Goal: Information Seeking & Learning: Learn about a topic

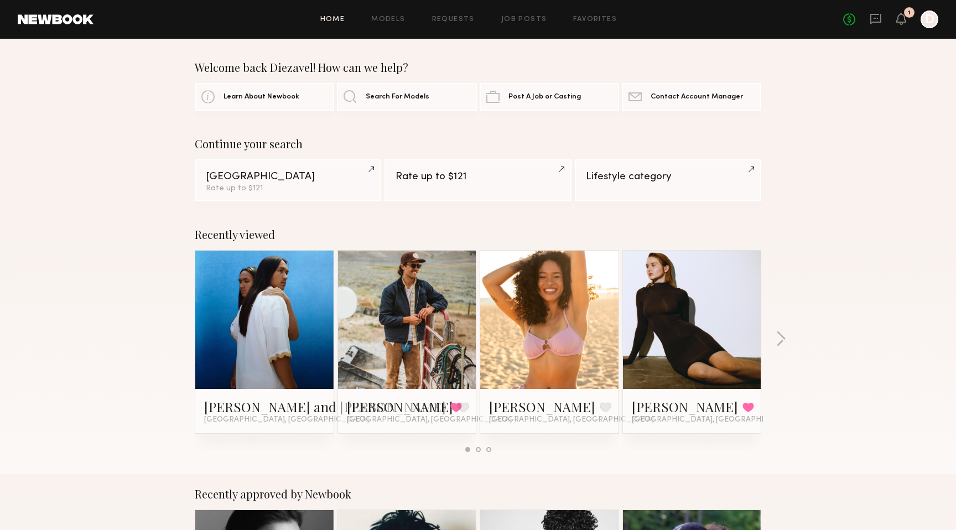
scroll to position [1, 0]
click at [772, 332] on div "Recently viewed [PERSON_NAME] and [PERSON_NAME] Favorited [GEOGRAPHIC_DATA], [G…" at bounding box center [478, 343] width 956 height 259
click at [777, 336] on button "button" at bounding box center [781, 339] width 11 height 18
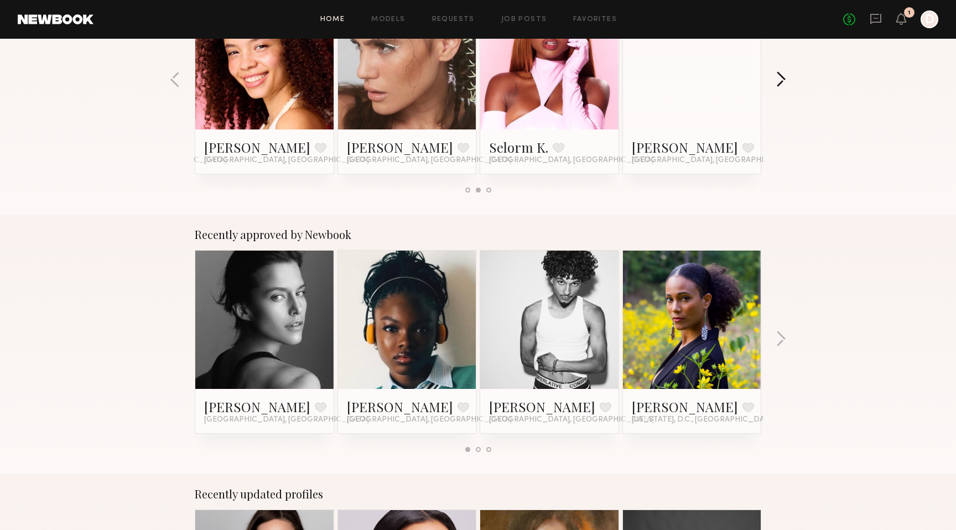
scroll to position [258, 0]
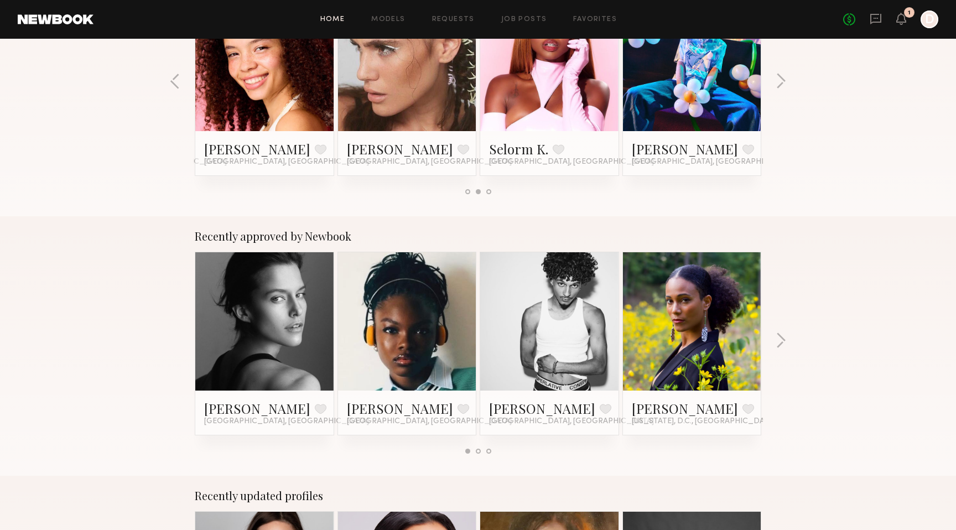
click at [393, 330] on link at bounding box center [406, 321] width 67 height 138
click at [783, 337] on button "button" at bounding box center [781, 341] width 11 height 18
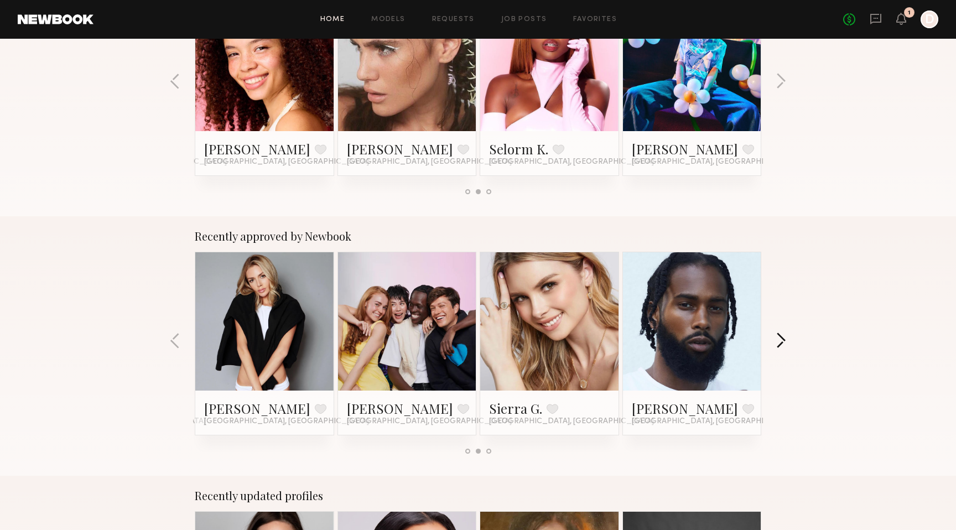
click at [783, 337] on button "button" at bounding box center [781, 341] width 11 height 18
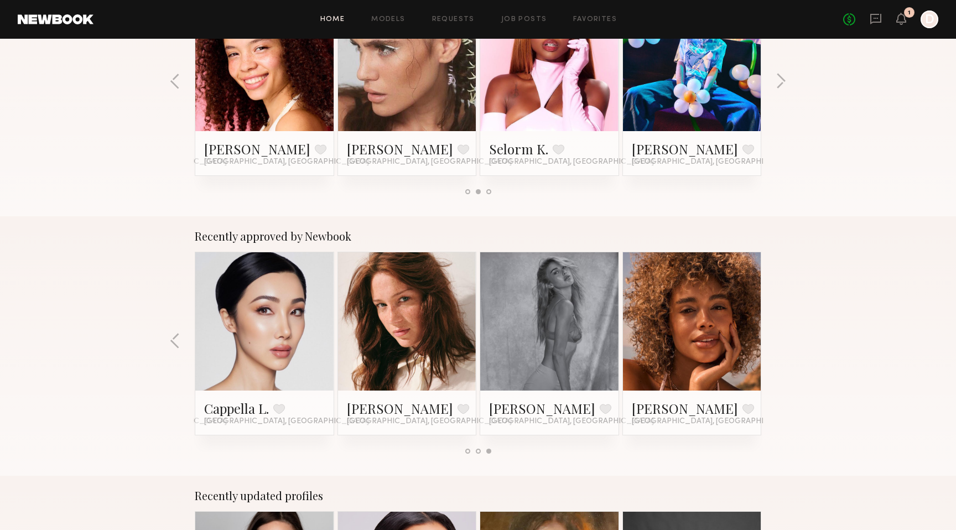
click at [382, 315] on link at bounding box center [406, 321] width 67 height 138
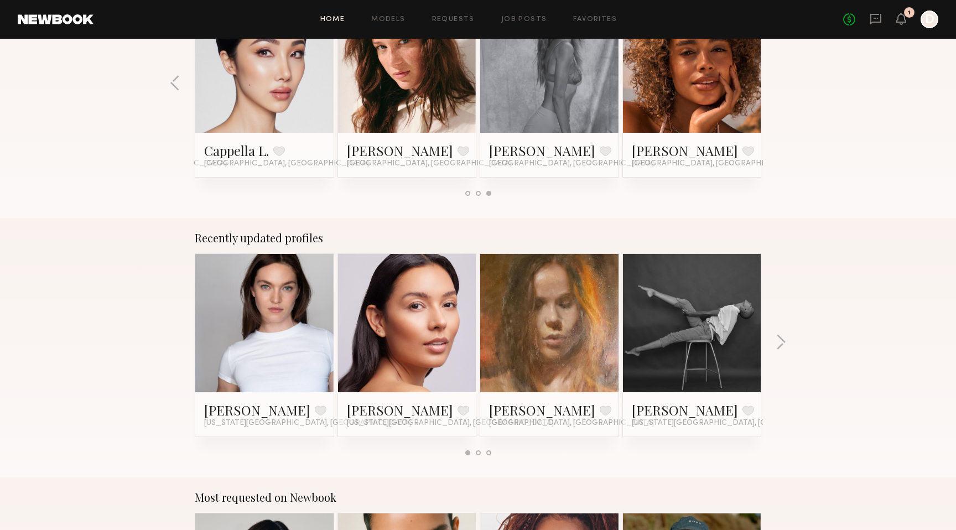
scroll to position [514, 0]
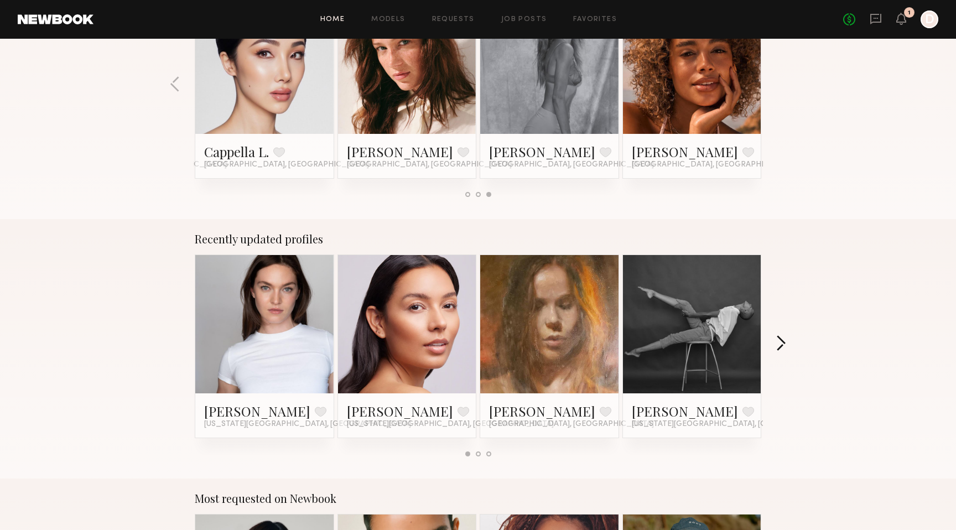
click at [779, 342] on button "button" at bounding box center [781, 344] width 11 height 18
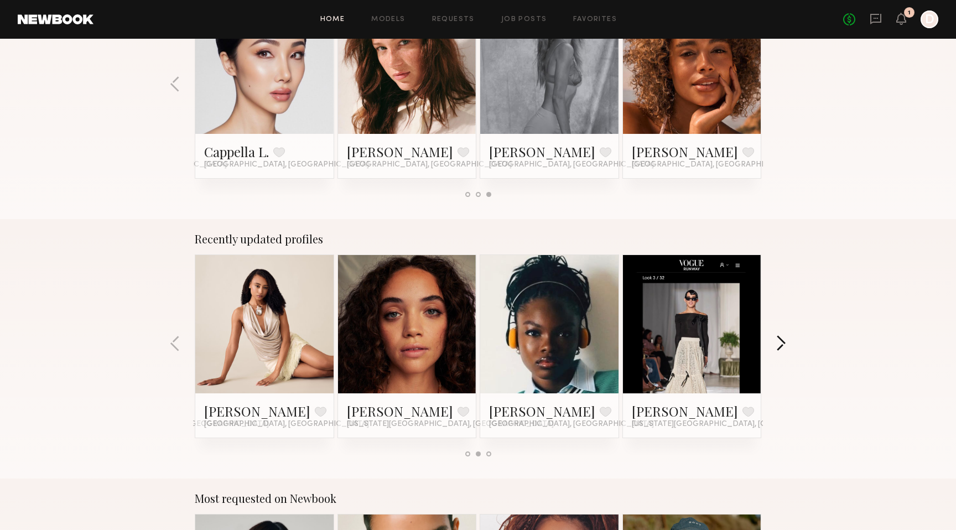
click at [779, 342] on button "button" at bounding box center [781, 344] width 11 height 18
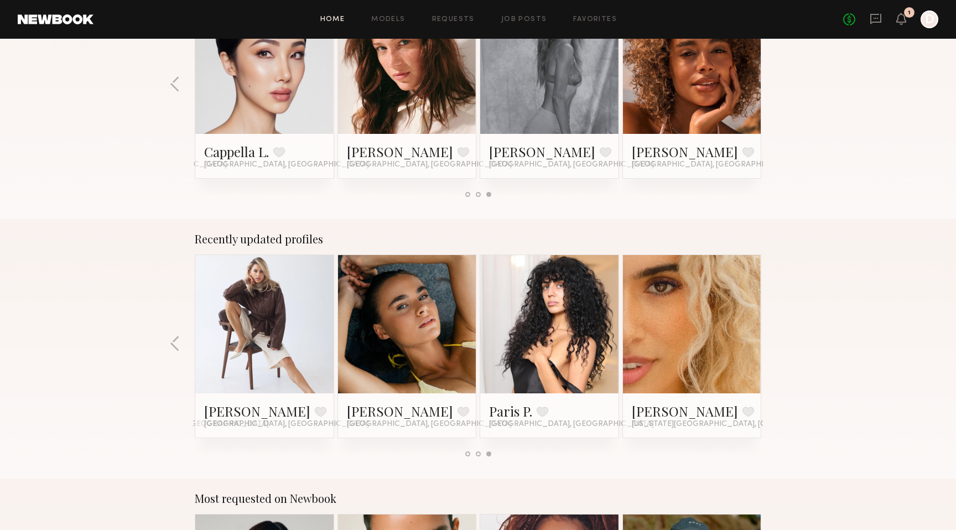
click at [779, 342] on div "Recently updated profiles Chloe D. Favorite New York City, NY Andrea V. Favorit…" at bounding box center [478, 348] width 956 height 259
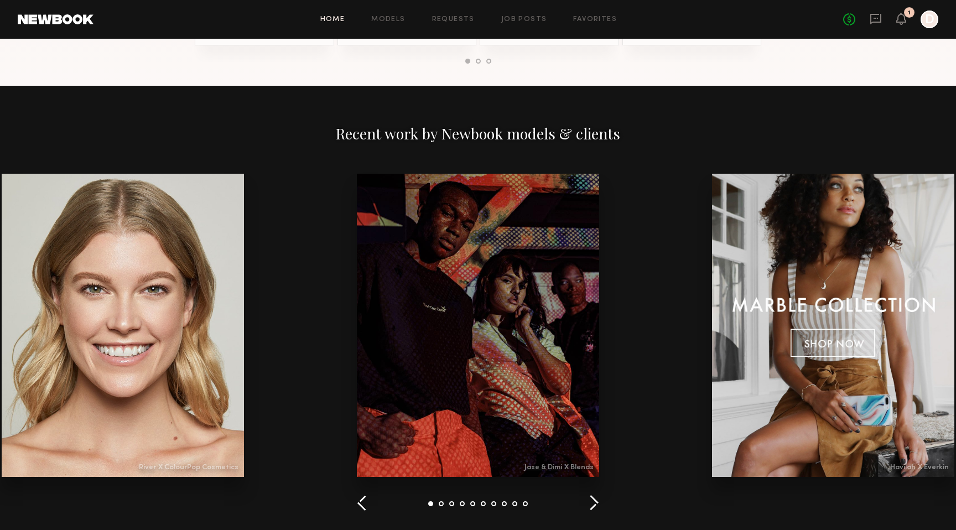
scroll to position [1196, 0]
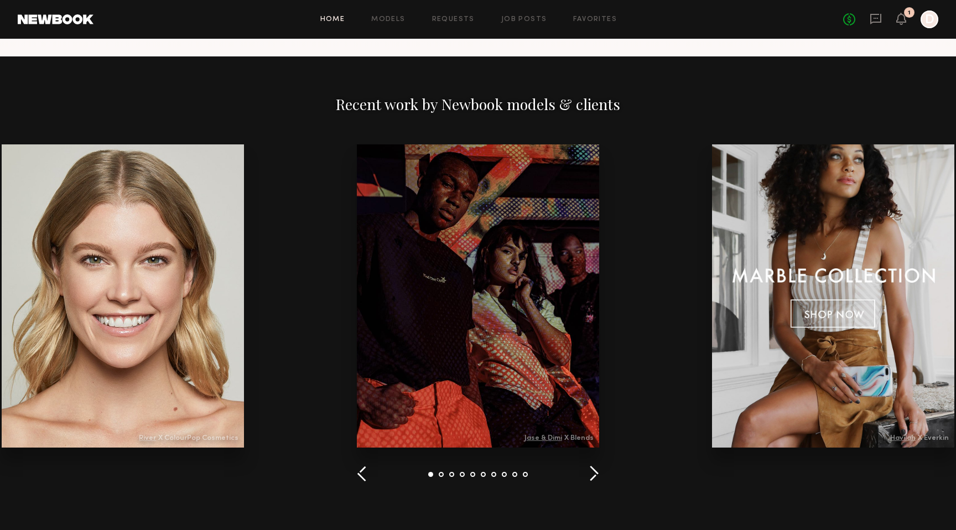
click at [593, 476] on button "button" at bounding box center [594, 474] width 11 height 18
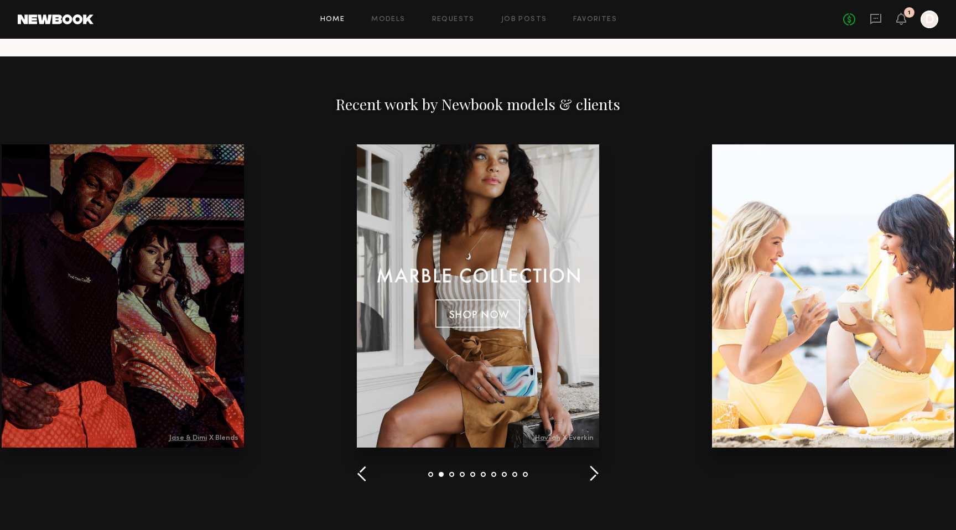
click at [593, 476] on button "button" at bounding box center [594, 474] width 11 height 18
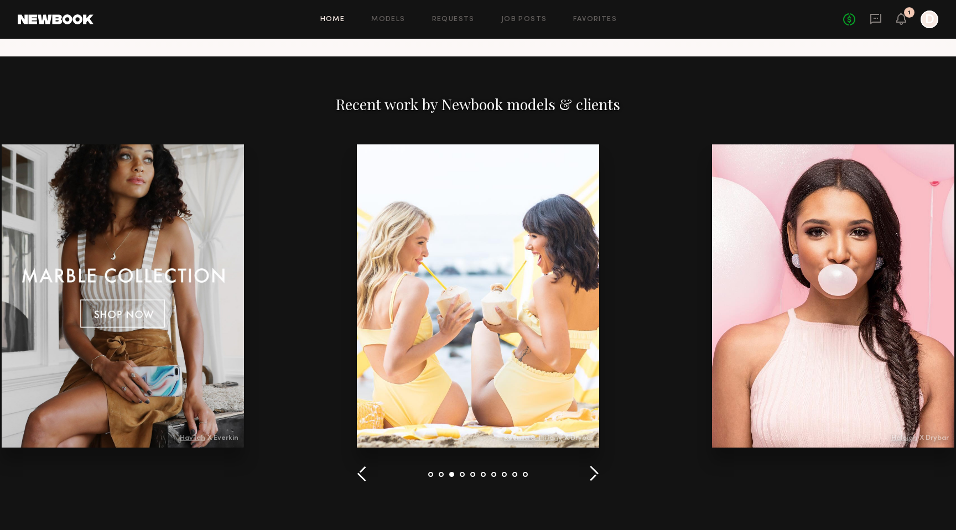
click at [593, 476] on button "button" at bounding box center [594, 474] width 11 height 18
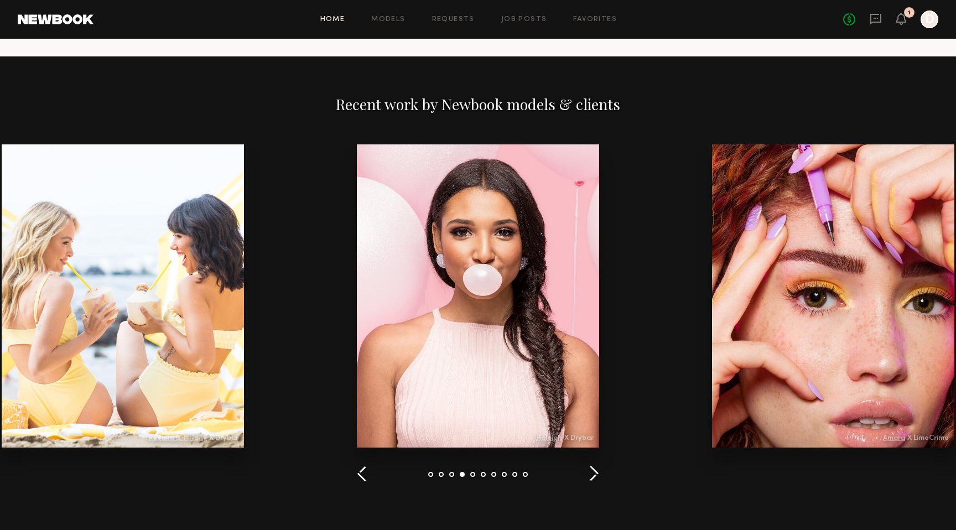
click at [593, 476] on button "button" at bounding box center [594, 474] width 11 height 18
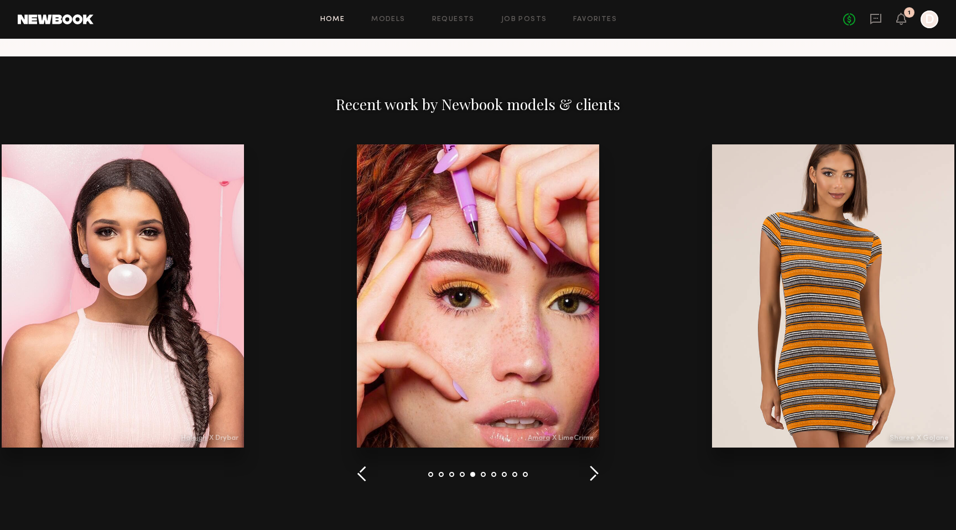
click at [593, 476] on button "button" at bounding box center [594, 474] width 11 height 18
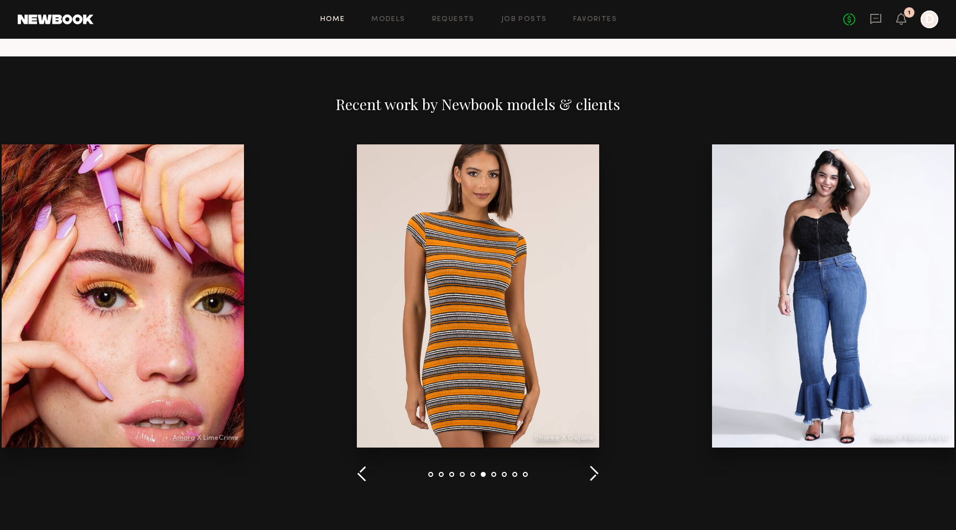
click at [593, 476] on button "button" at bounding box center [594, 474] width 11 height 18
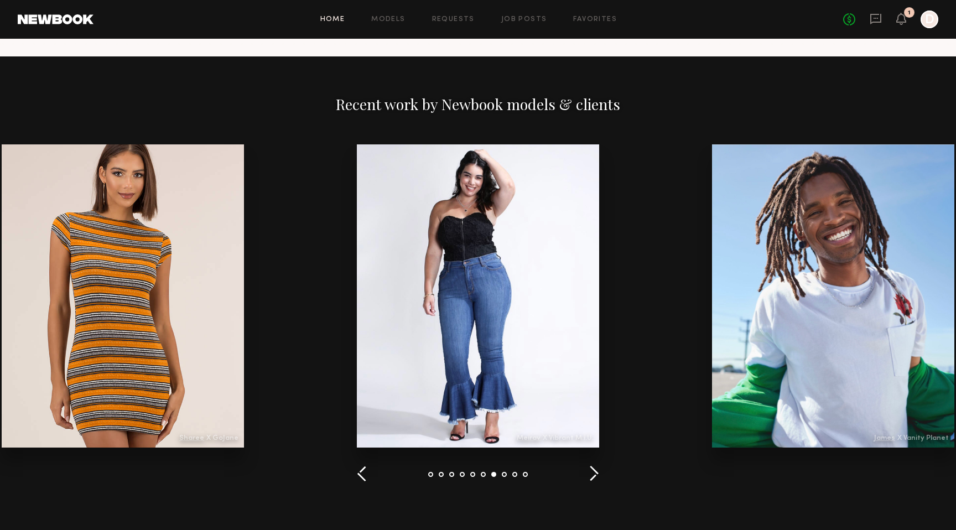
click at [593, 476] on button "button" at bounding box center [594, 474] width 11 height 18
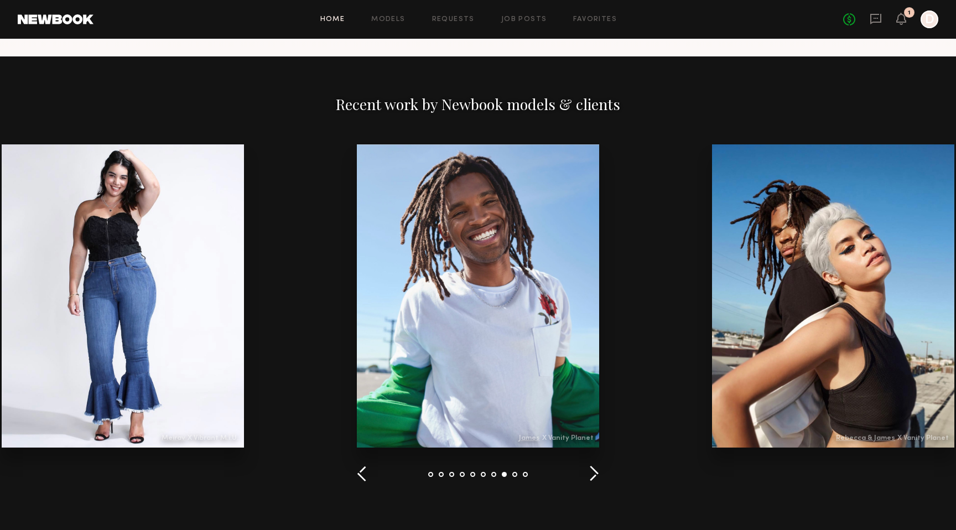
click at [593, 476] on button "button" at bounding box center [594, 474] width 11 height 18
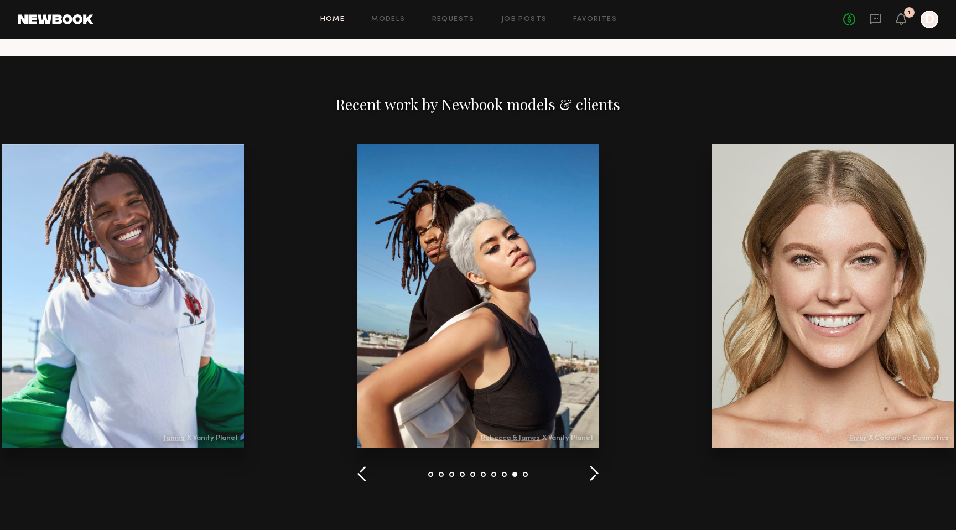
click at [534, 399] on div at bounding box center [478, 295] width 242 height 303
click at [177, 437] on div at bounding box center [123, 295] width 242 height 303
click at [178, 439] on div at bounding box center [123, 295] width 242 height 303
click at [182, 373] on div at bounding box center [123, 295] width 242 height 303
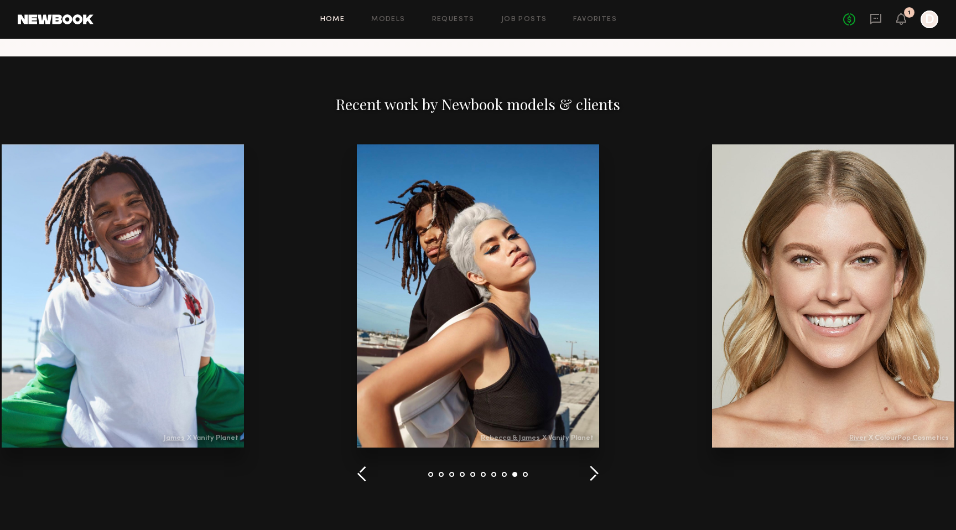
click at [364, 473] on button "button" at bounding box center [362, 474] width 11 height 18
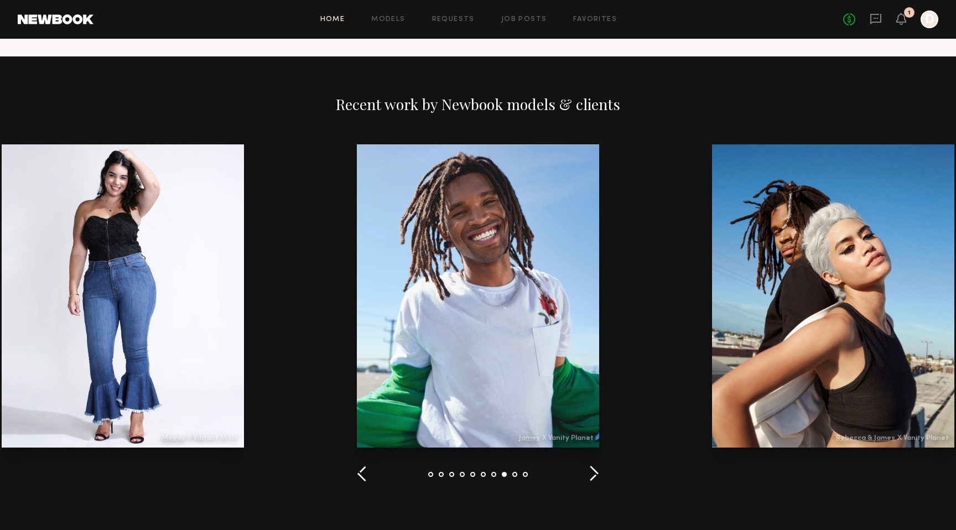
click at [534, 441] on div at bounding box center [478, 295] width 242 height 303
click at [534, 440] on div at bounding box center [478, 295] width 242 height 303
click at [508, 377] on div at bounding box center [478, 295] width 242 height 303
click at [429, 216] on div at bounding box center [478, 295] width 242 height 303
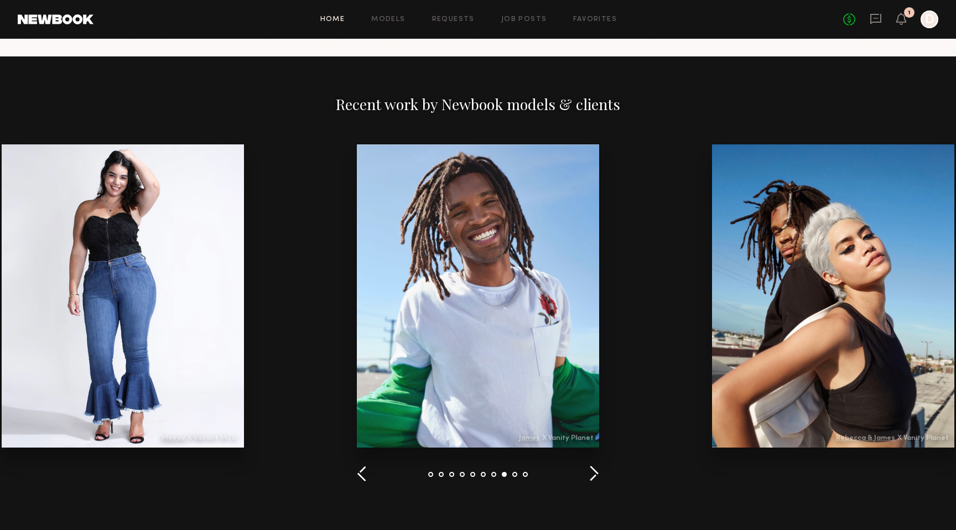
click at [387, 23] on div "Home Models Requests Job Posts Favorites Sign Out No fees up to $5,000 1 D" at bounding box center [515, 20] width 845 height 18
click at [391, 21] on link "Models" at bounding box center [388, 19] width 34 height 7
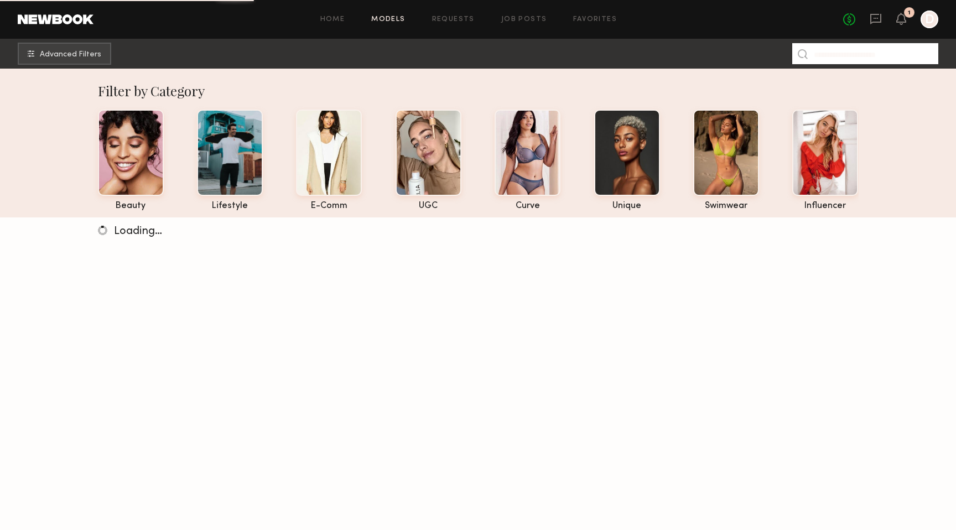
click at [877, 53] on input at bounding box center [865, 53] width 146 height 21
type input "*****"
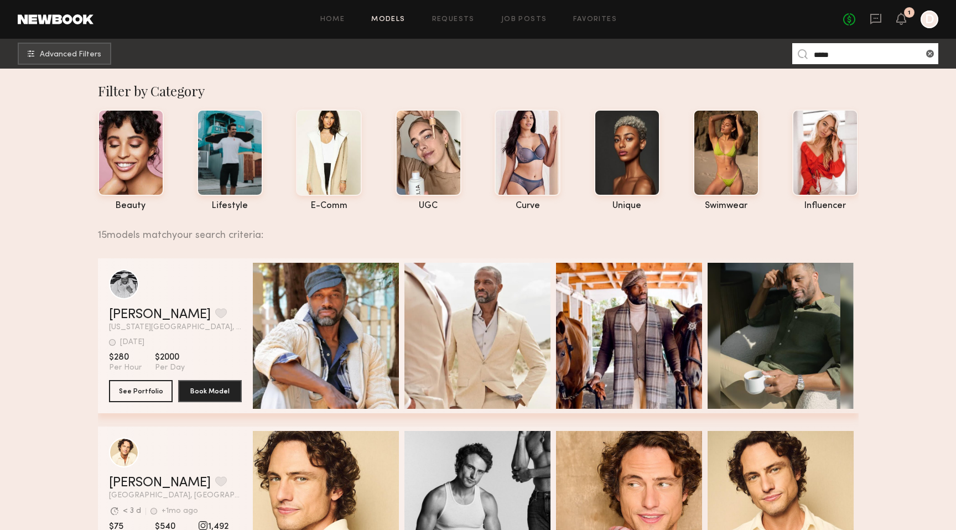
click at [866, 53] on input "*****" at bounding box center [865, 53] width 146 height 21
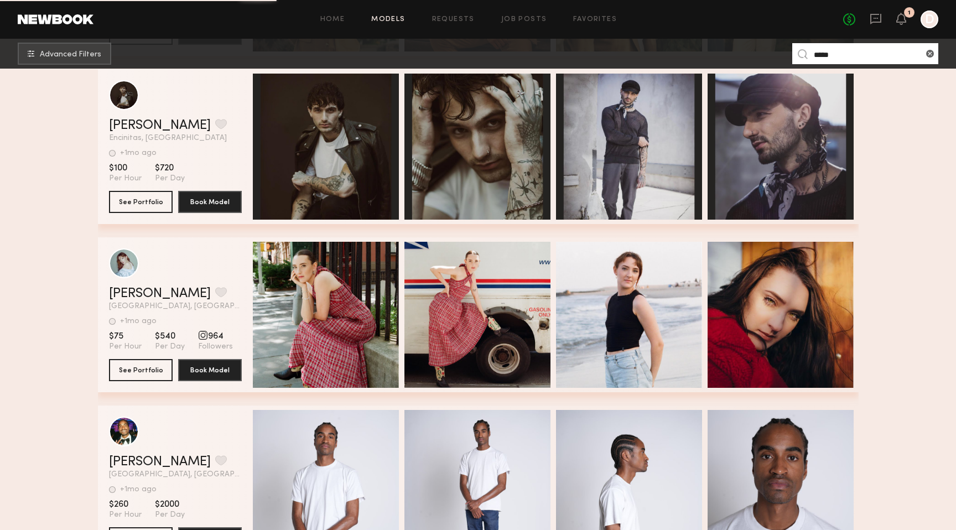
scroll to position [1701, 0]
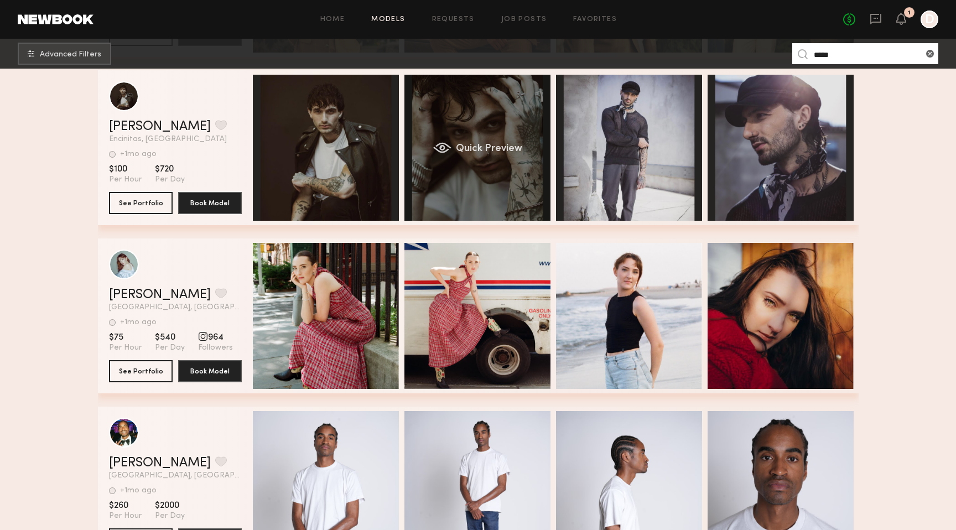
click at [477, 148] on span "Quick Preview" at bounding box center [488, 149] width 66 height 10
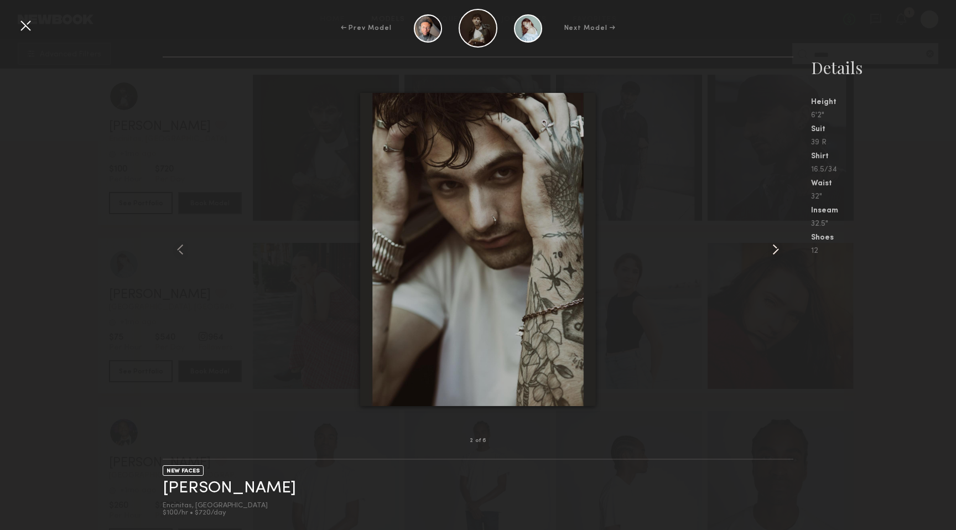
click at [772, 254] on common-icon at bounding box center [776, 250] width 18 height 18
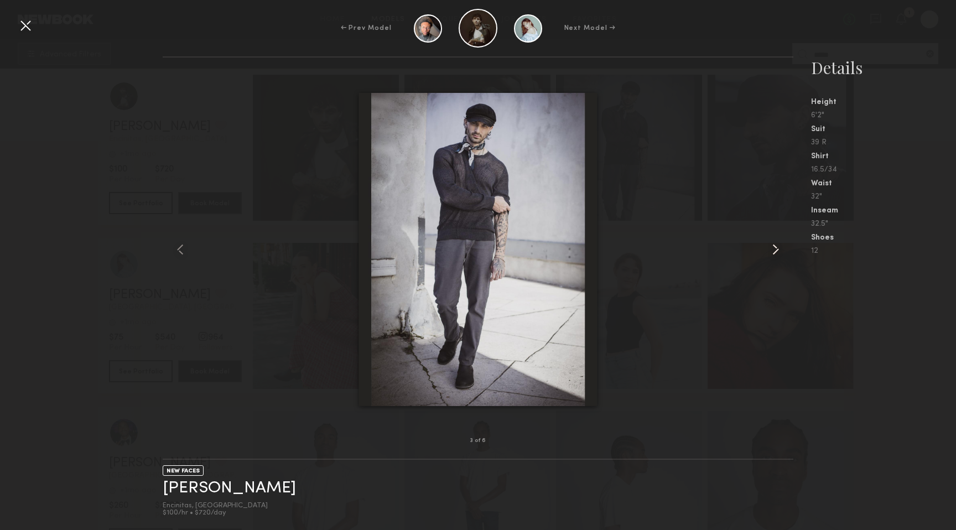
click at [772, 254] on common-icon at bounding box center [776, 250] width 18 height 18
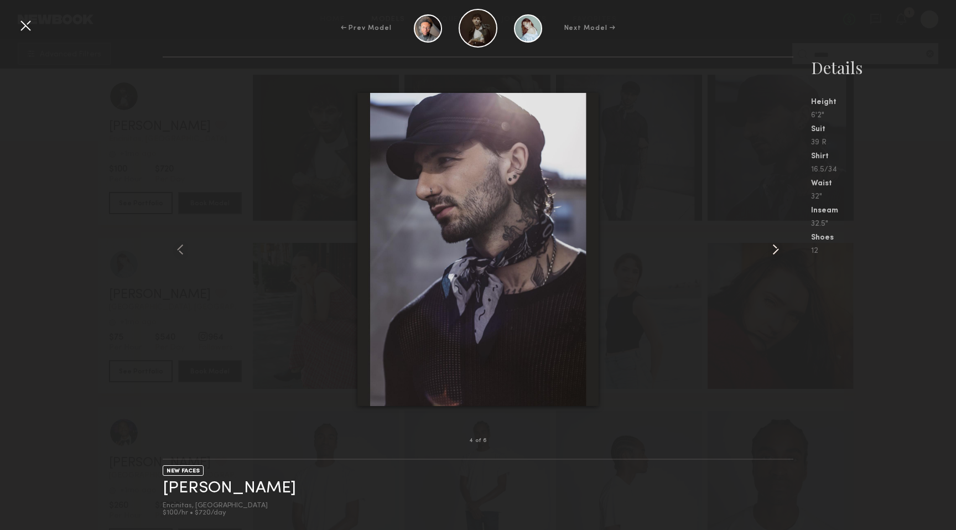
click at [772, 254] on common-icon at bounding box center [776, 250] width 18 height 18
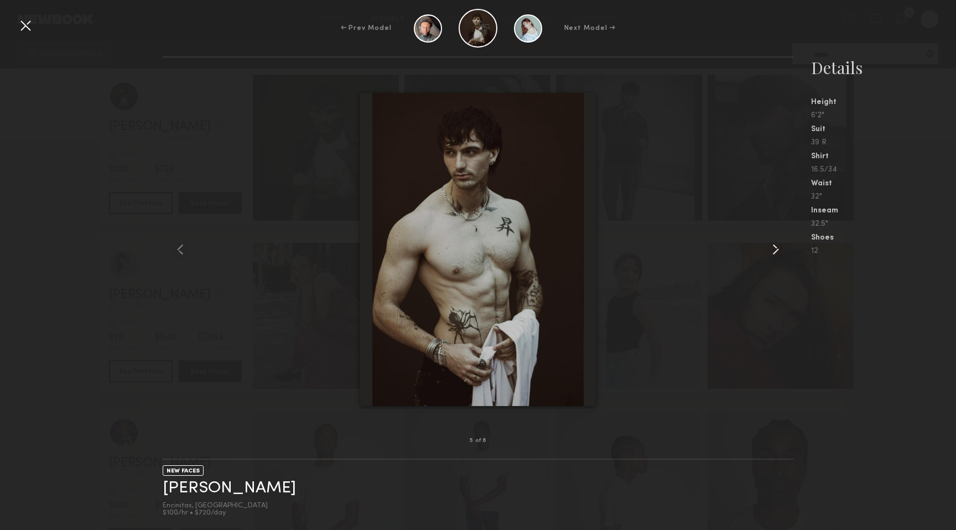
click at [772, 254] on common-icon at bounding box center [776, 250] width 18 height 18
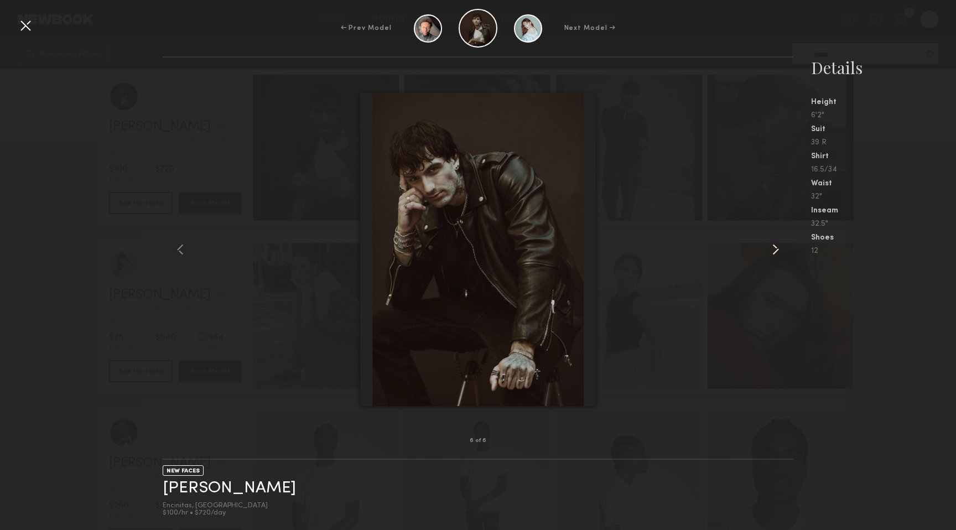
click at [772, 254] on common-icon at bounding box center [776, 250] width 18 height 18
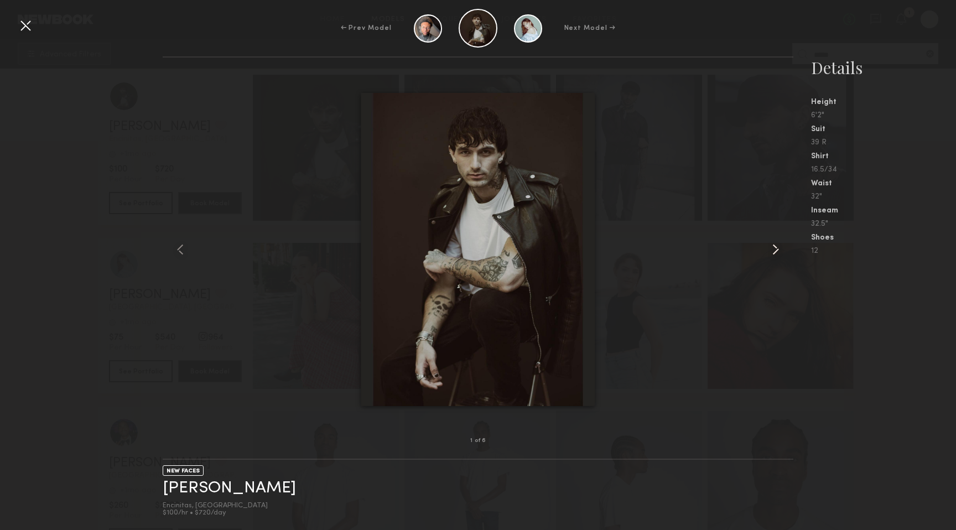
click at [772, 254] on common-icon at bounding box center [776, 250] width 18 height 18
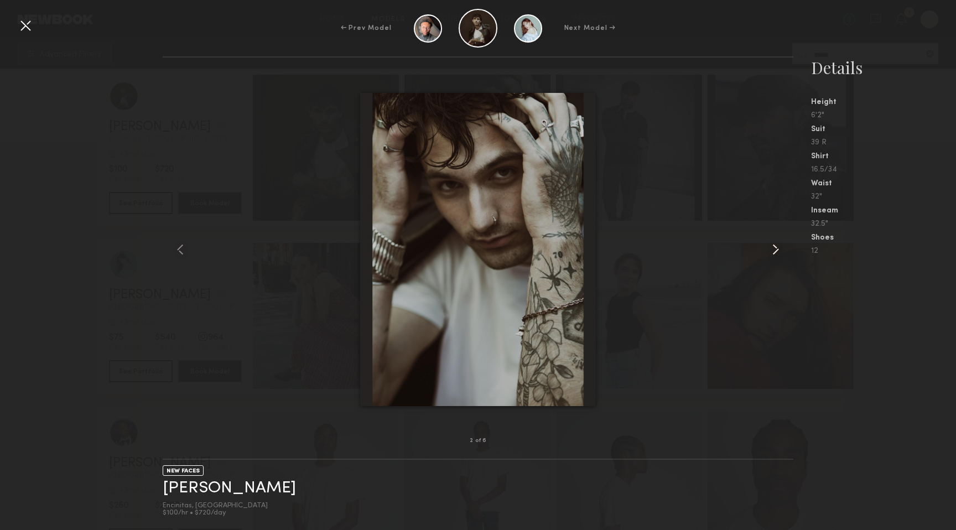
click at [772, 254] on common-icon at bounding box center [776, 250] width 18 height 18
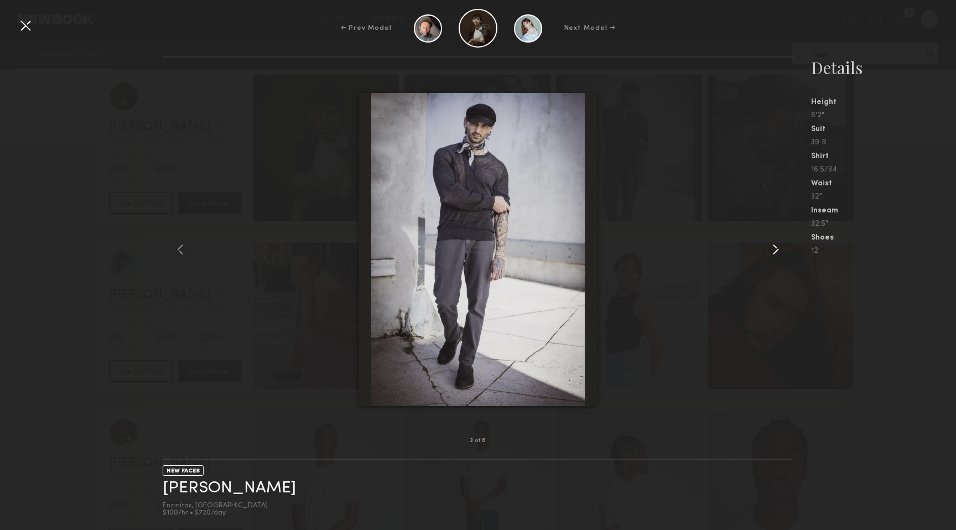
click at [772, 254] on common-icon at bounding box center [776, 250] width 18 height 18
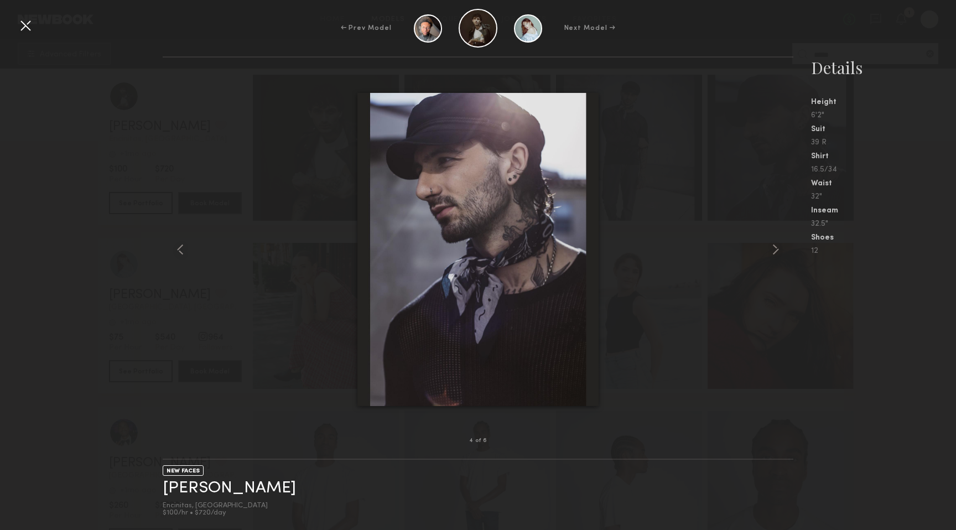
click at [27, 27] on div at bounding box center [26, 26] width 18 height 18
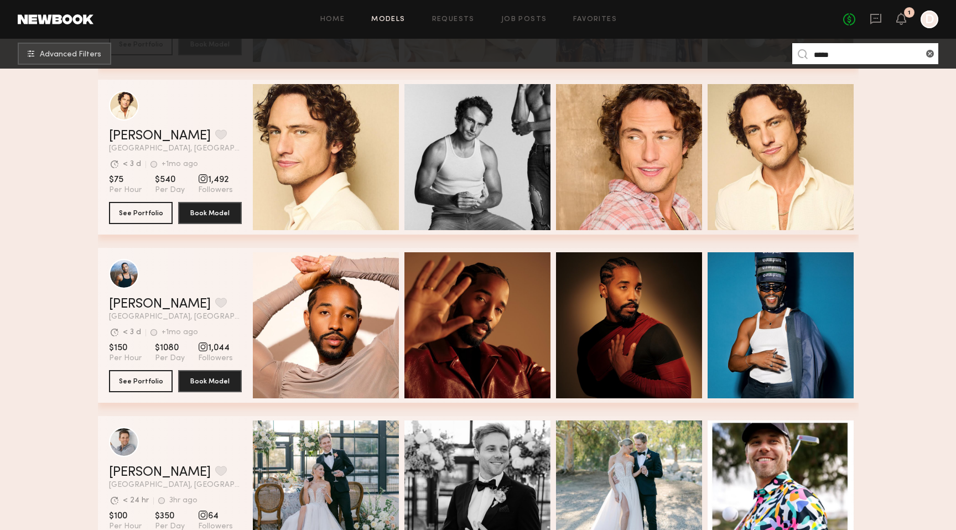
scroll to position [0, 0]
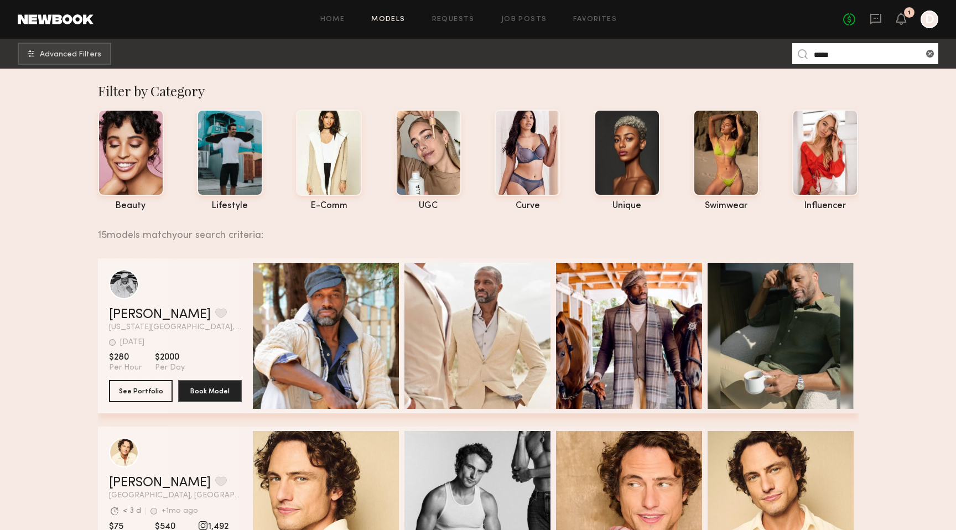
click at [398, 19] on link "Models" at bounding box center [388, 19] width 34 height 7
click at [95, 56] on span "Advanced Filters" at bounding box center [70, 54] width 61 height 8
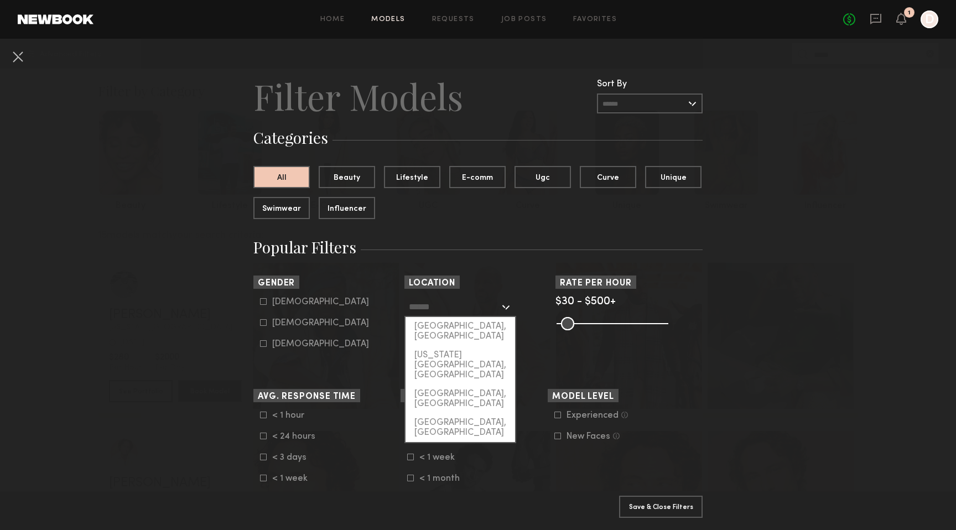
click at [435, 306] on input "text" at bounding box center [454, 306] width 91 height 19
click at [435, 327] on div "[GEOGRAPHIC_DATA], [GEOGRAPHIC_DATA]" at bounding box center [460, 331] width 110 height 29
type input "**********"
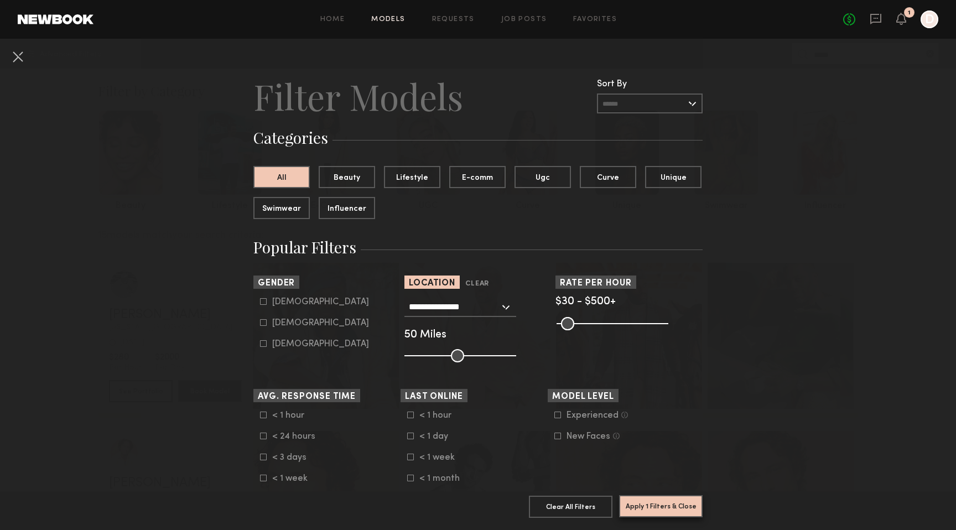
click at [671, 506] on button "Apply 1 Filters & Close" at bounding box center [661, 506] width 84 height 22
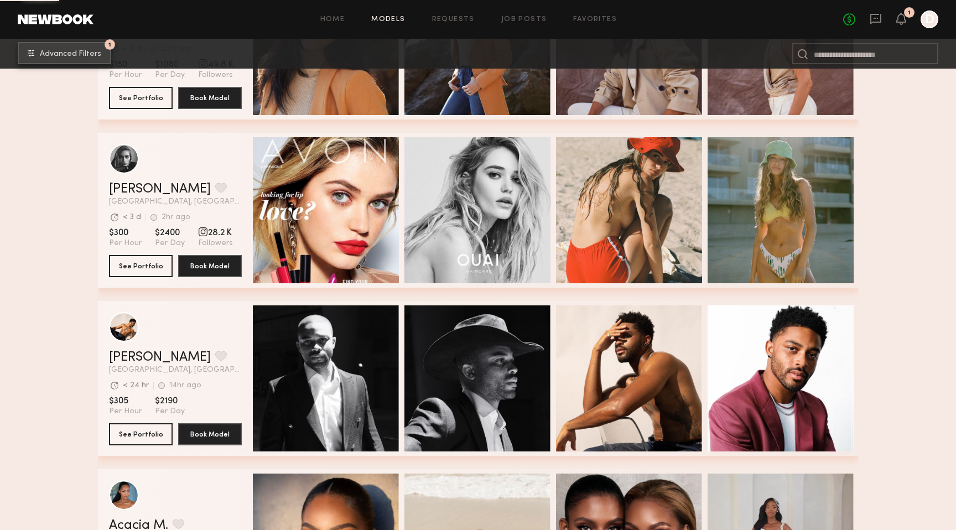
scroll to position [970, 0]
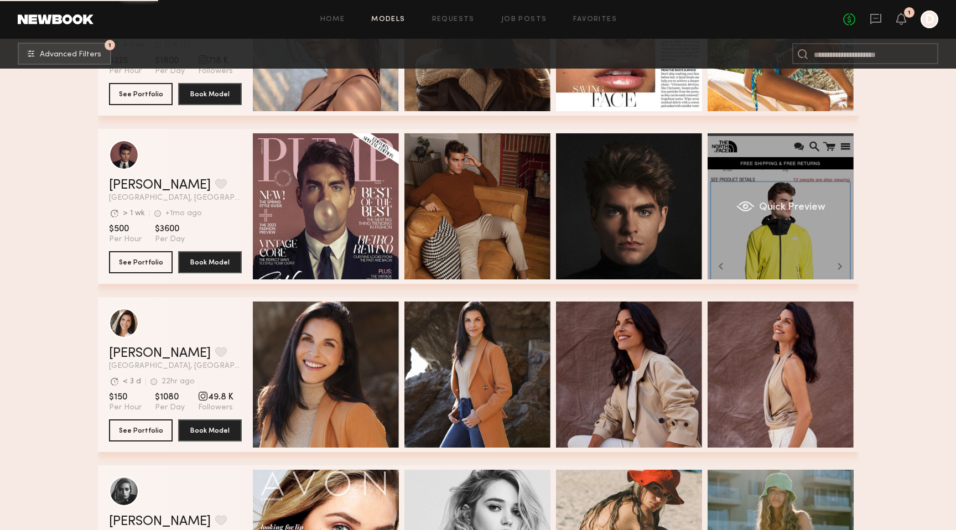
click at [788, 227] on div "Quick Preview" at bounding box center [780, 206] width 146 height 146
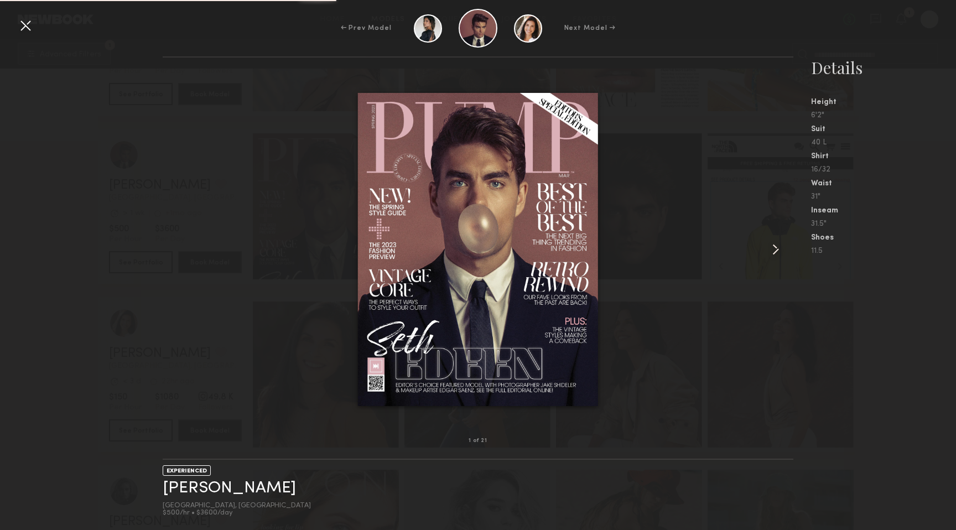
click at [772, 252] on common-icon at bounding box center [776, 250] width 18 height 18
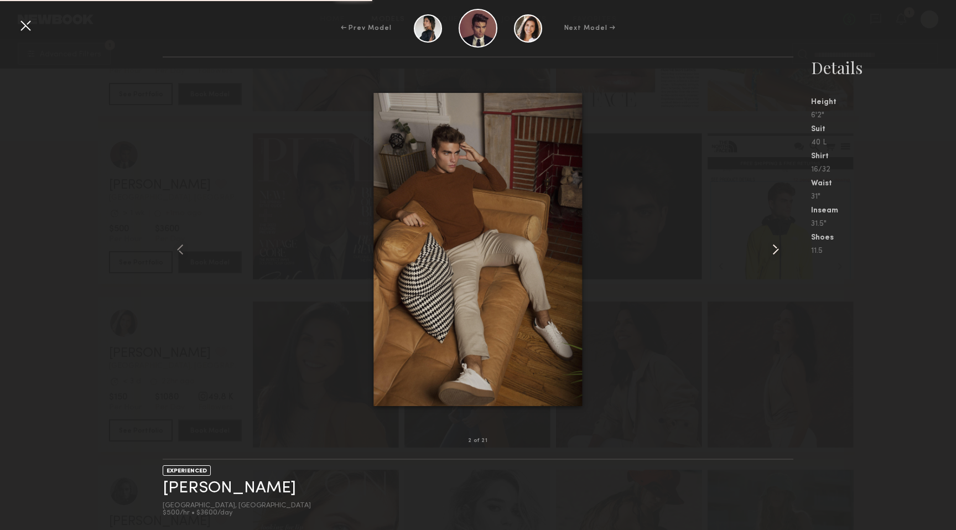
click at [772, 252] on common-icon at bounding box center [776, 250] width 18 height 18
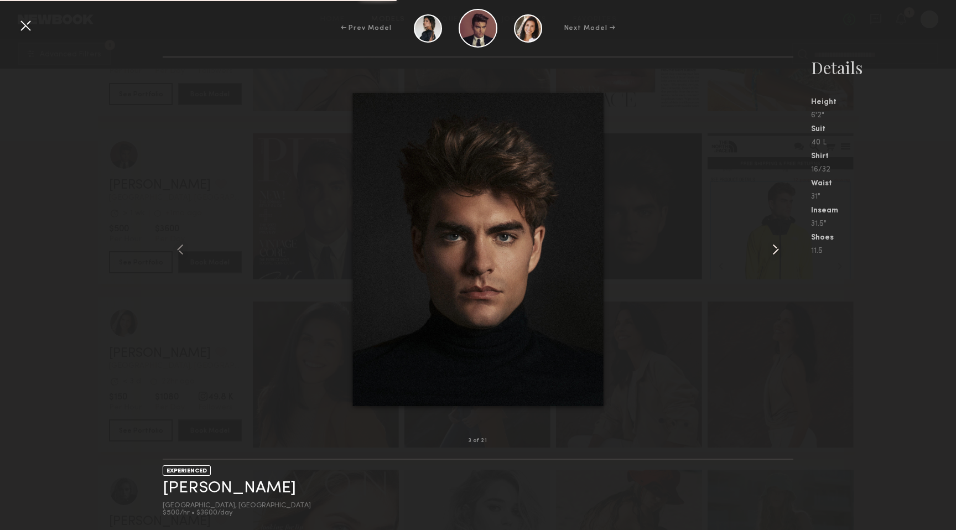
click at [772, 252] on common-icon at bounding box center [776, 250] width 18 height 18
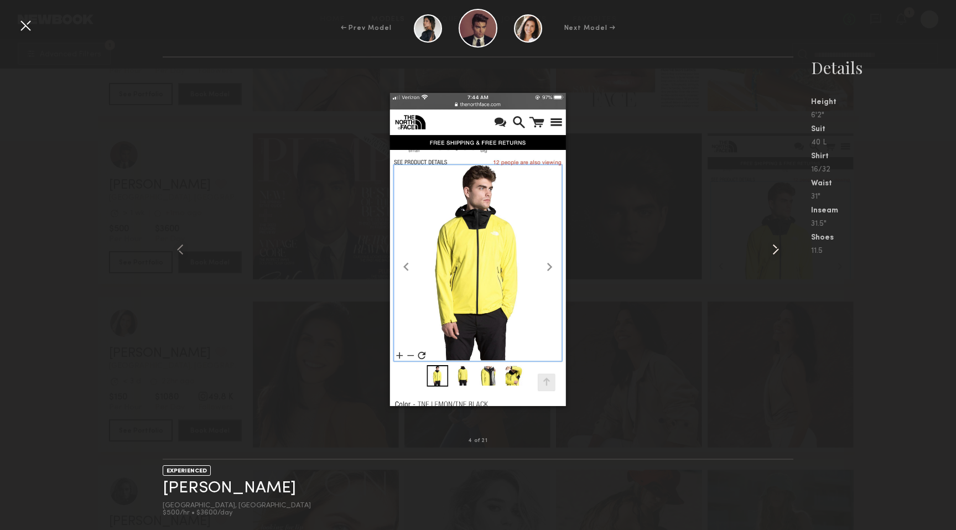
click at [772, 252] on common-icon at bounding box center [776, 250] width 18 height 18
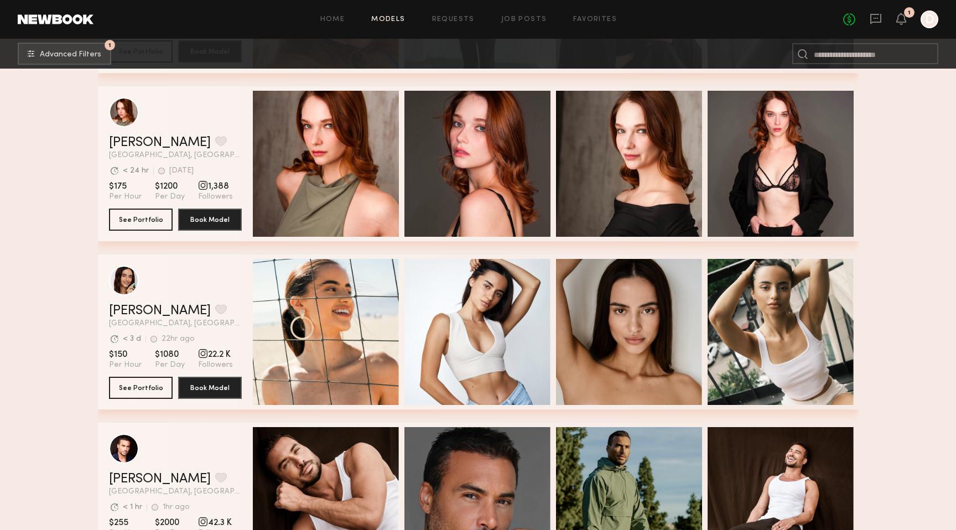
scroll to position [6934, 0]
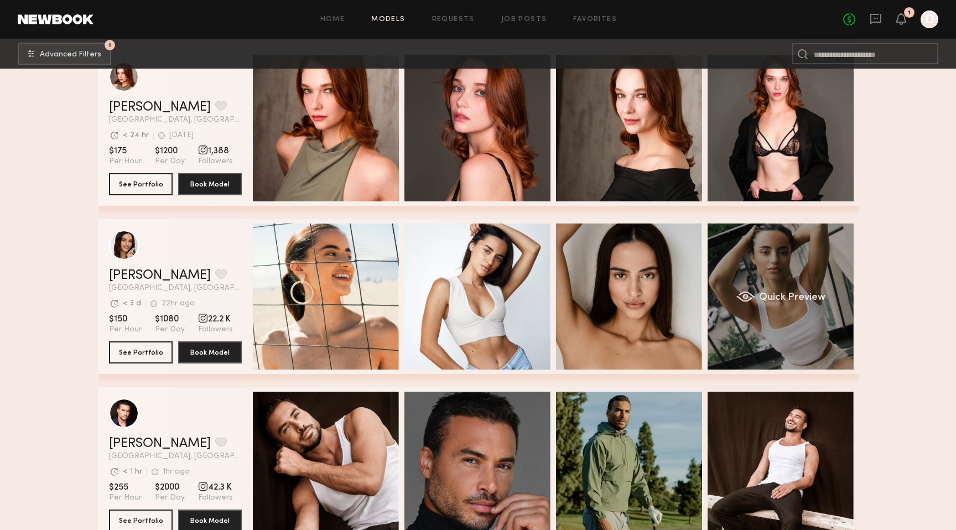
click at [811, 301] on span "Quick Preview" at bounding box center [791, 298] width 66 height 10
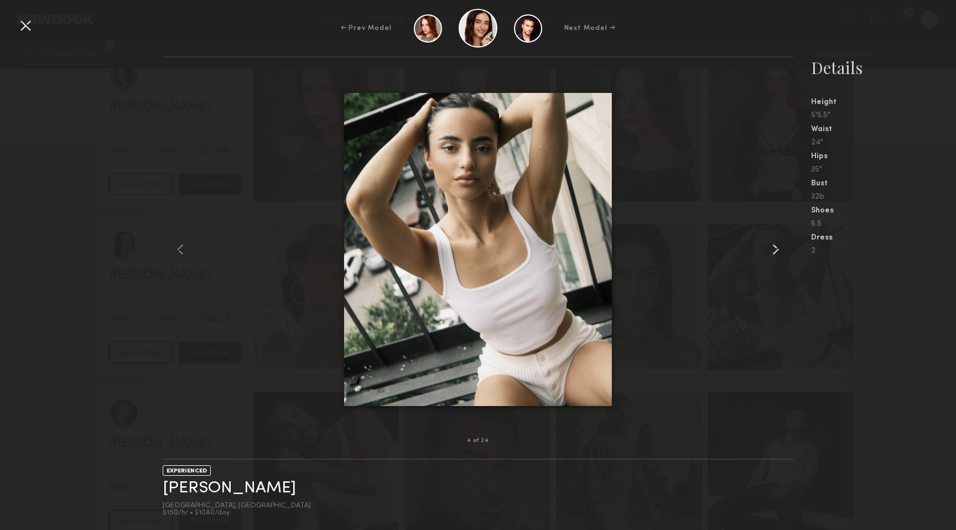
click at [777, 246] on common-icon at bounding box center [776, 250] width 18 height 18
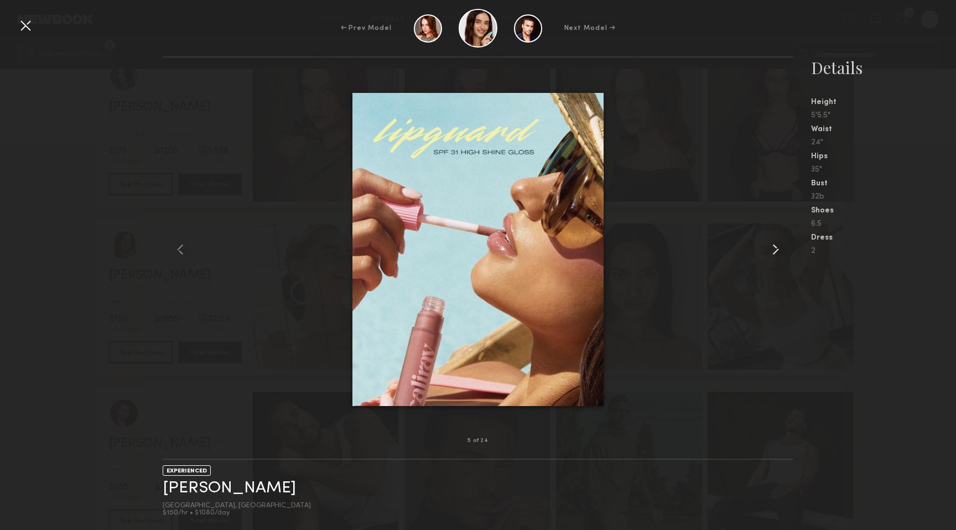
click at [777, 246] on common-icon at bounding box center [776, 250] width 18 height 18
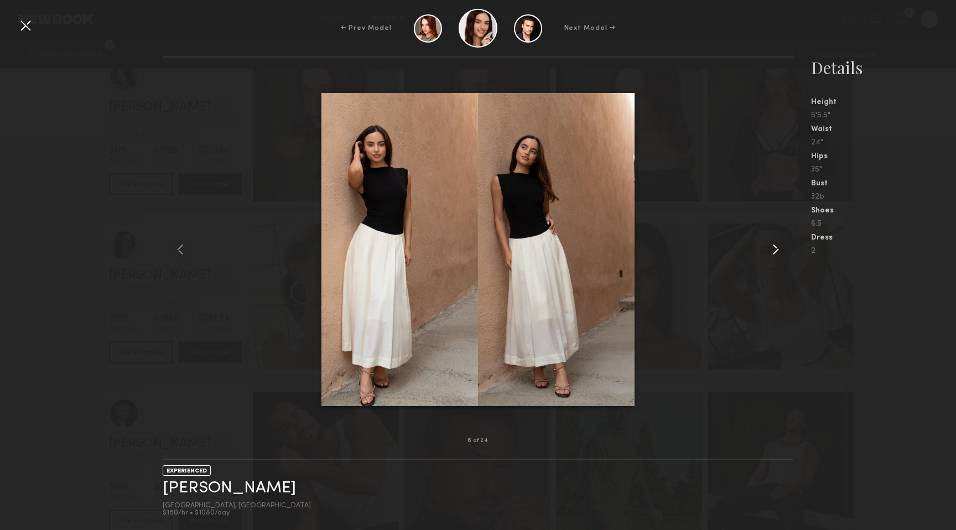
click at [777, 246] on common-icon at bounding box center [776, 250] width 18 height 18
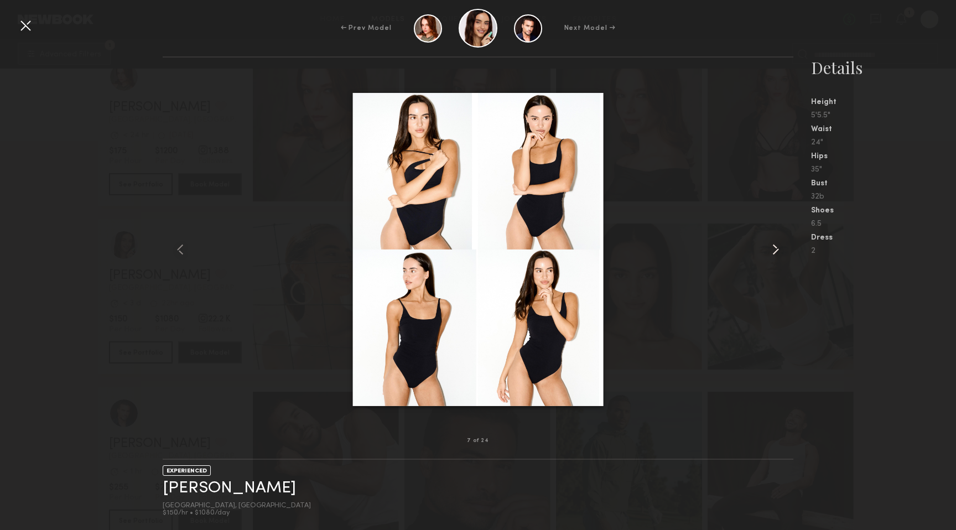
click at [777, 246] on common-icon at bounding box center [776, 250] width 18 height 18
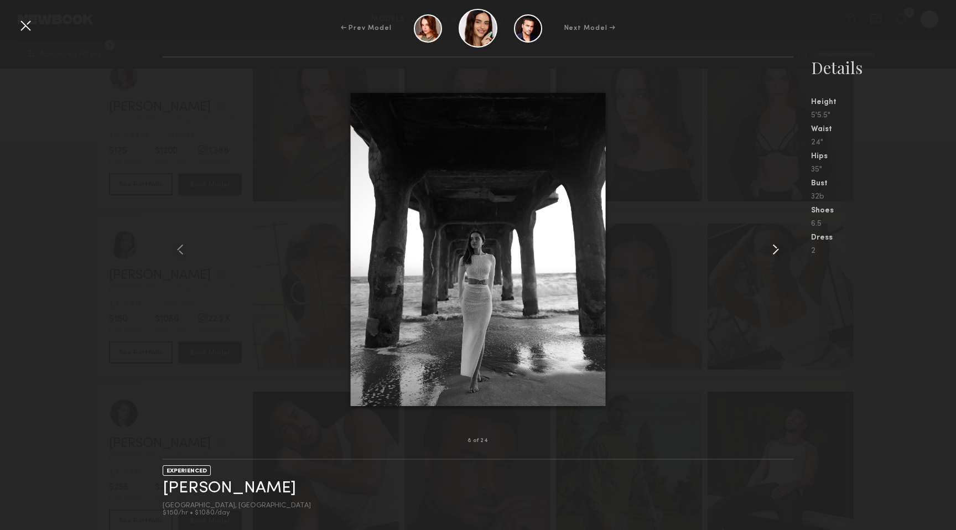
click at [777, 246] on common-icon at bounding box center [776, 250] width 18 height 18
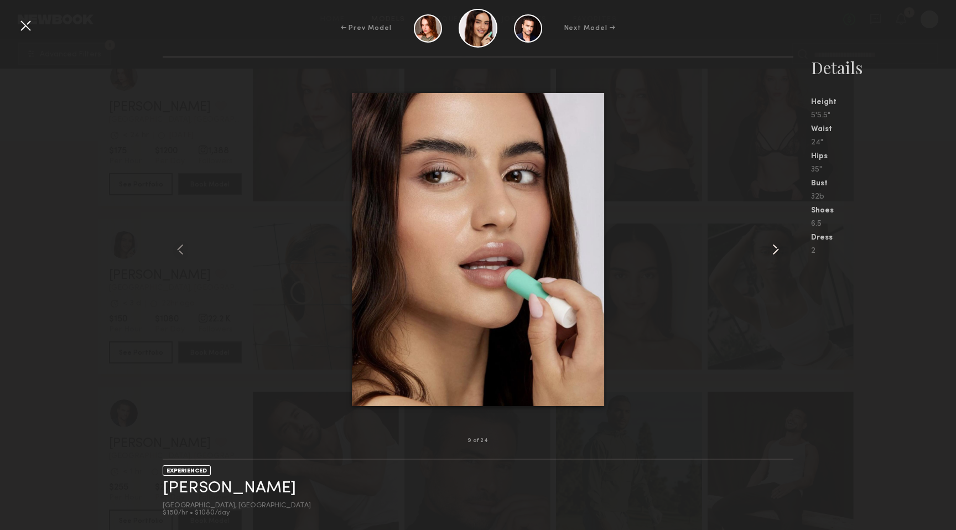
click at [777, 246] on common-icon at bounding box center [776, 250] width 18 height 18
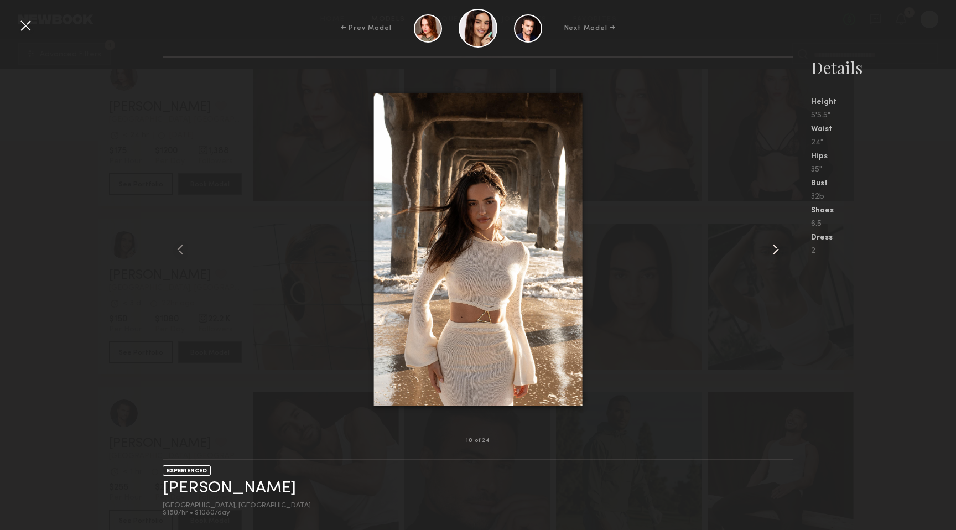
click at [777, 246] on common-icon at bounding box center [776, 250] width 18 height 18
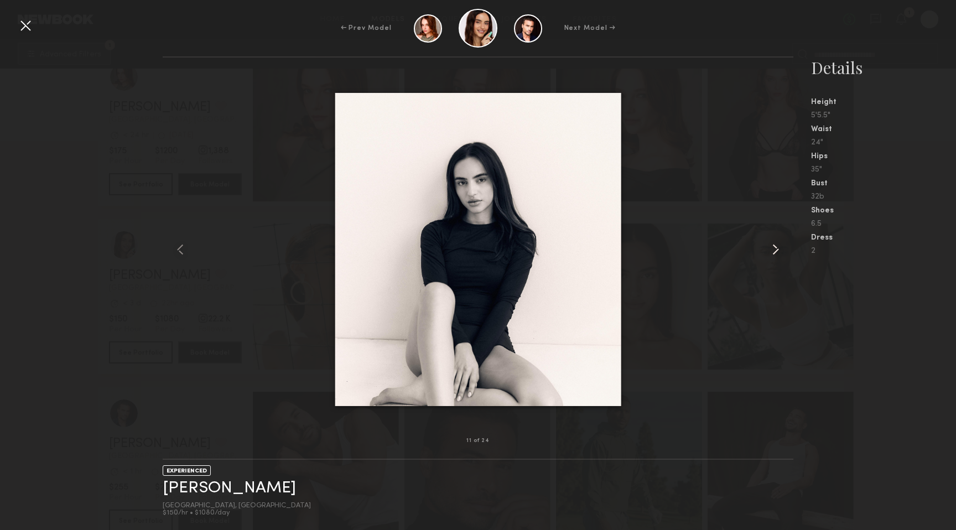
click at [777, 246] on common-icon at bounding box center [776, 250] width 18 height 18
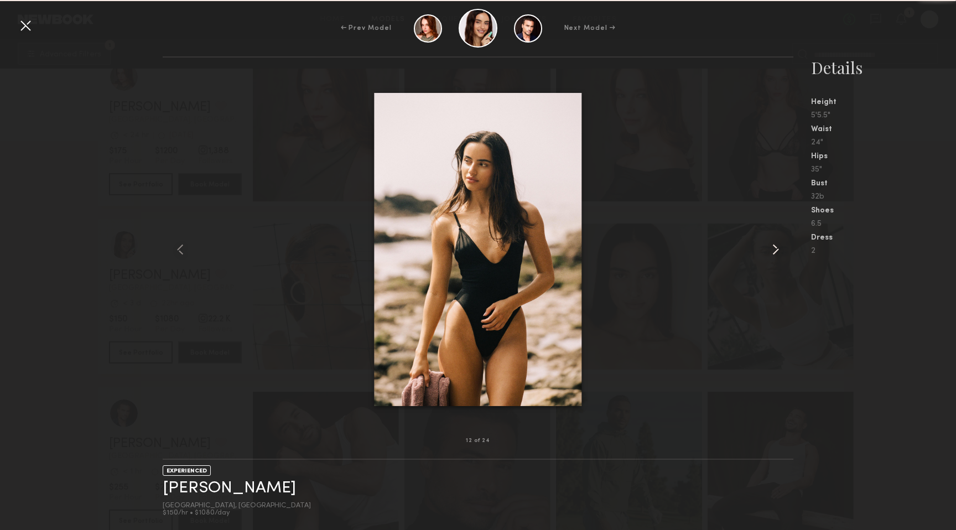
click at [777, 246] on common-icon at bounding box center [776, 250] width 18 height 18
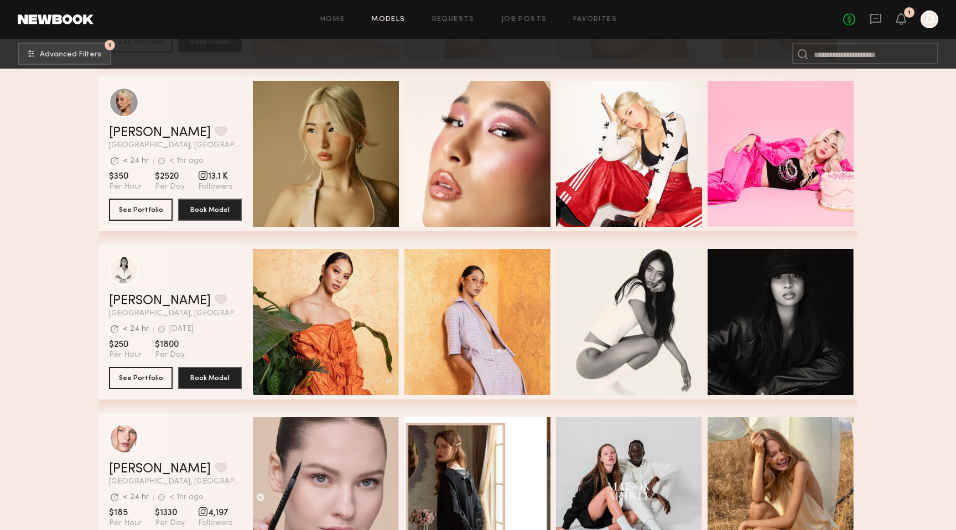
scroll to position [8590, 0]
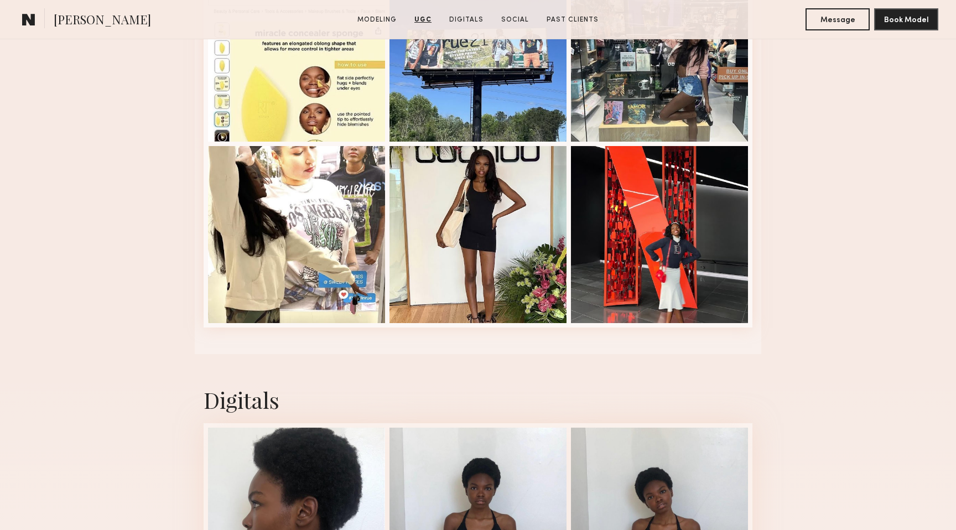
scroll to position [2412, 0]
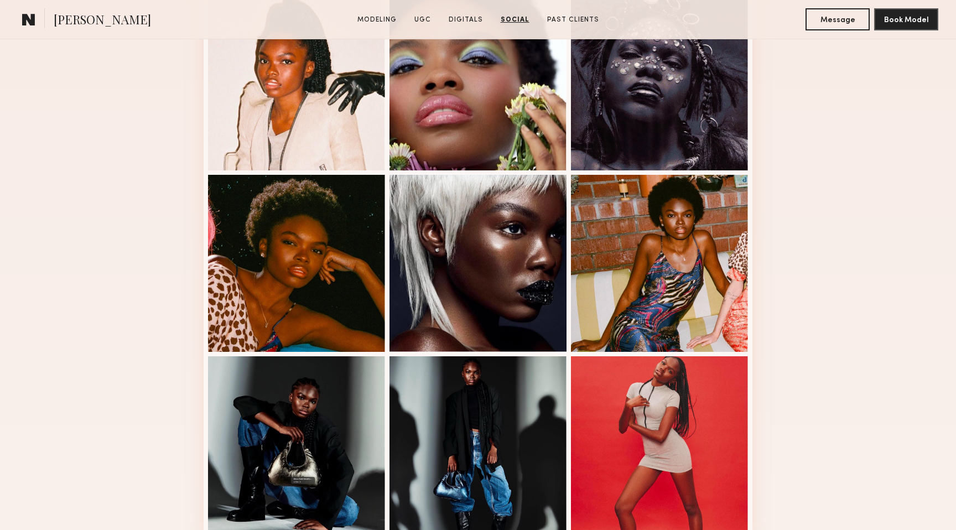
drag, startPoint x: 896, startPoint y: 126, endPoint x: 727, endPoint y: -48, distance: 242.1
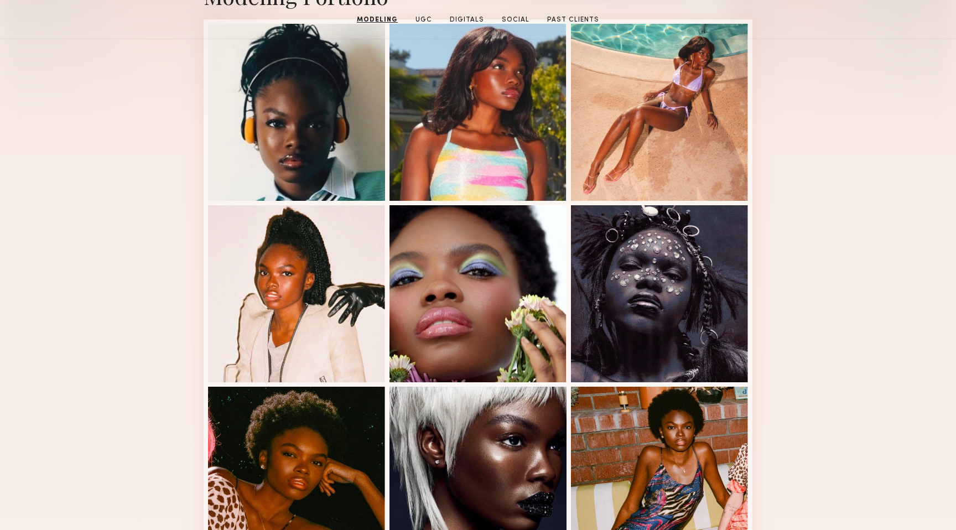
scroll to position [0, 0]
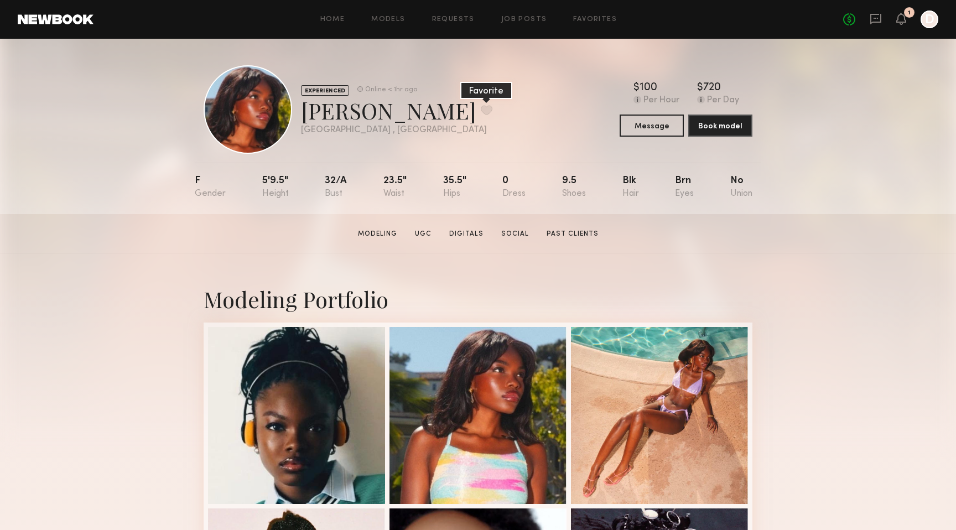
click at [481, 108] on button at bounding box center [487, 110] width 12 height 10
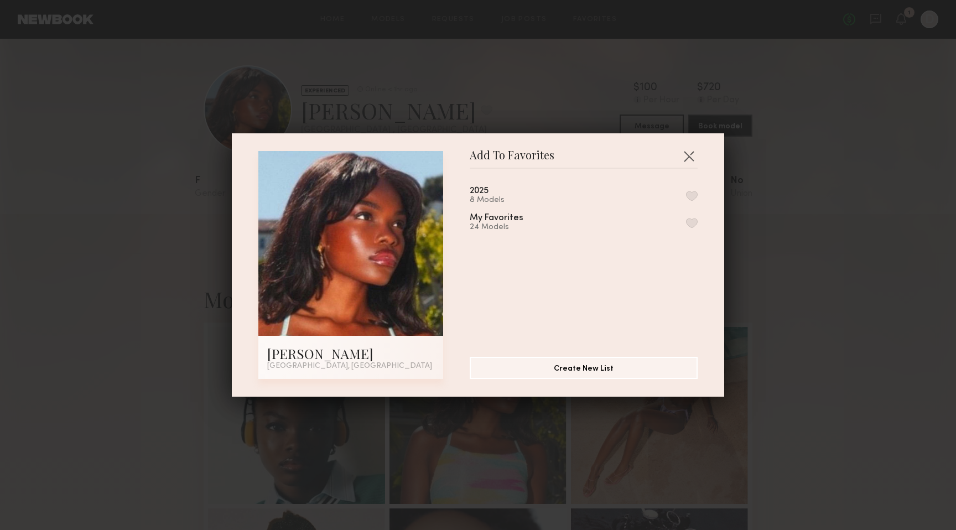
click at [692, 195] on button "button" at bounding box center [692, 196] width 12 height 10
click at [688, 143] on div "Add To Favorites [PERSON_NAME] [GEOGRAPHIC_DATA], [GEOGRAPHIC_DATA] Add To Favo…" at bounding box center [478, 264] width 492 height 263
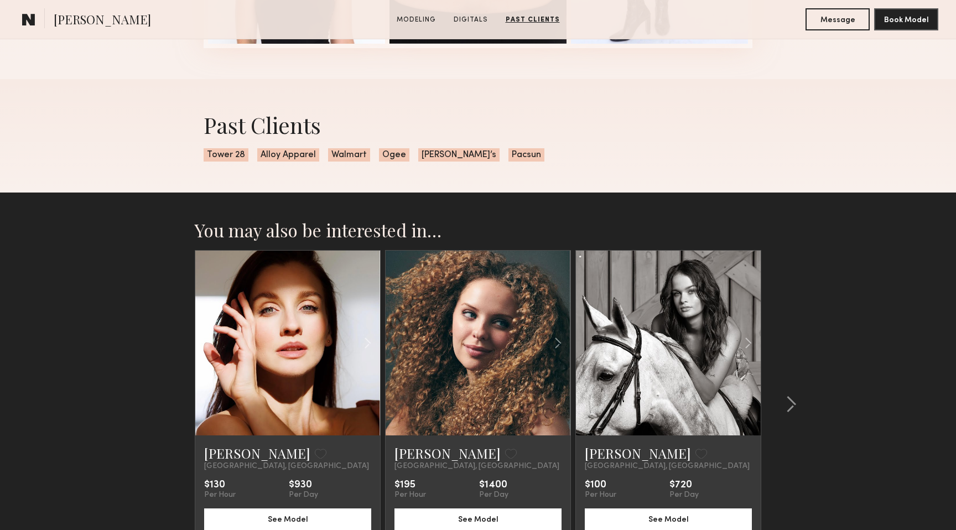
scroll to position [1613, 0]
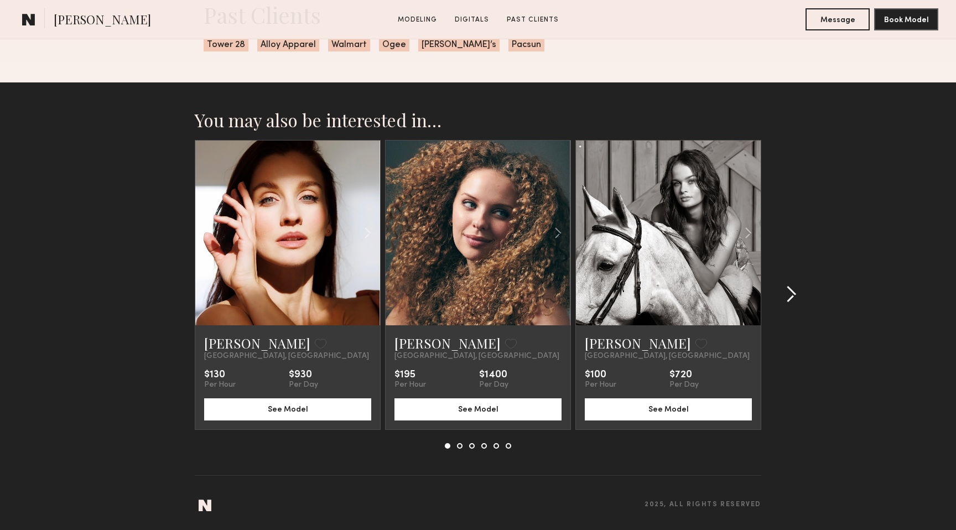
click at [786, 293] on common-icon at bounding box center [790, 294] width 11 height 18
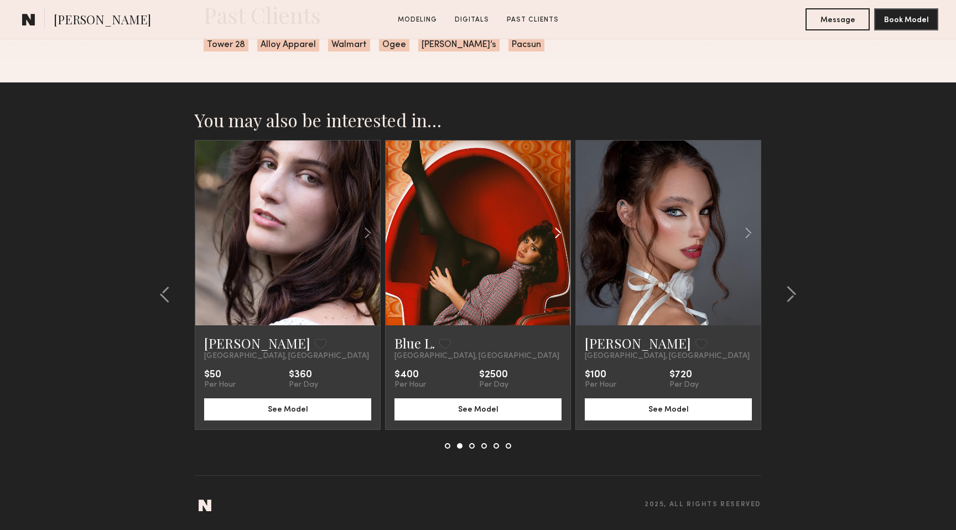
click at [561, 239] on common-icon at bounding box center [558, 232] width 16 height 21
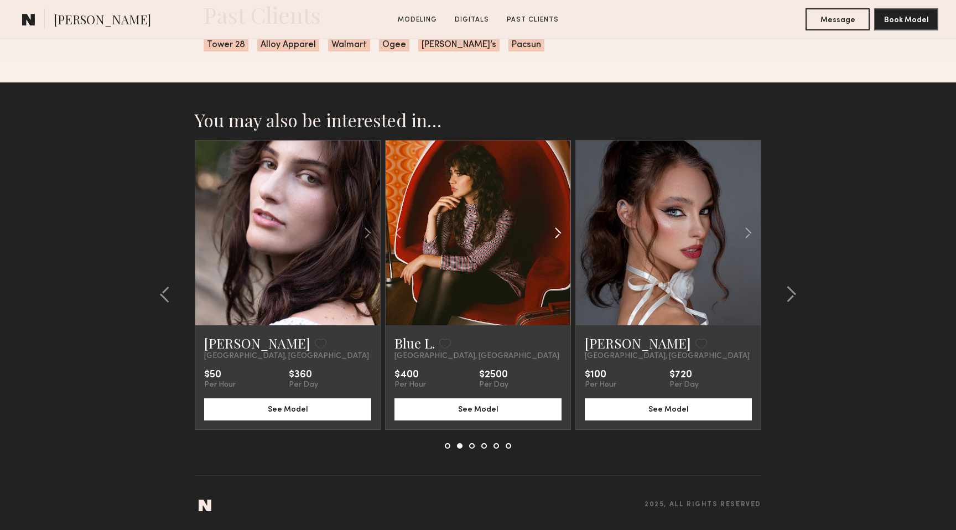
click at [561, 239] on common-icon at bounding box center [558, 232] width 16 height 21
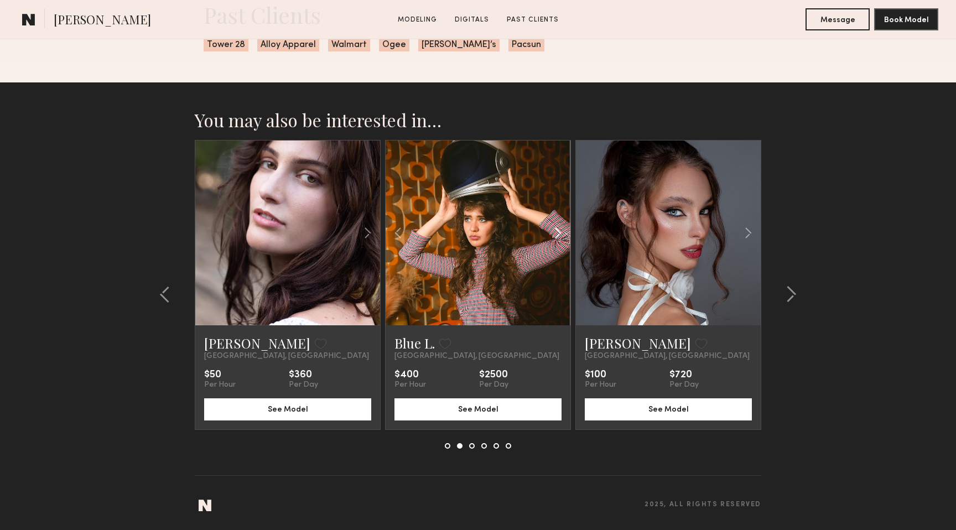
click at [561, 239] on common-icon at bounding box center [558, 232] width 16 height 21
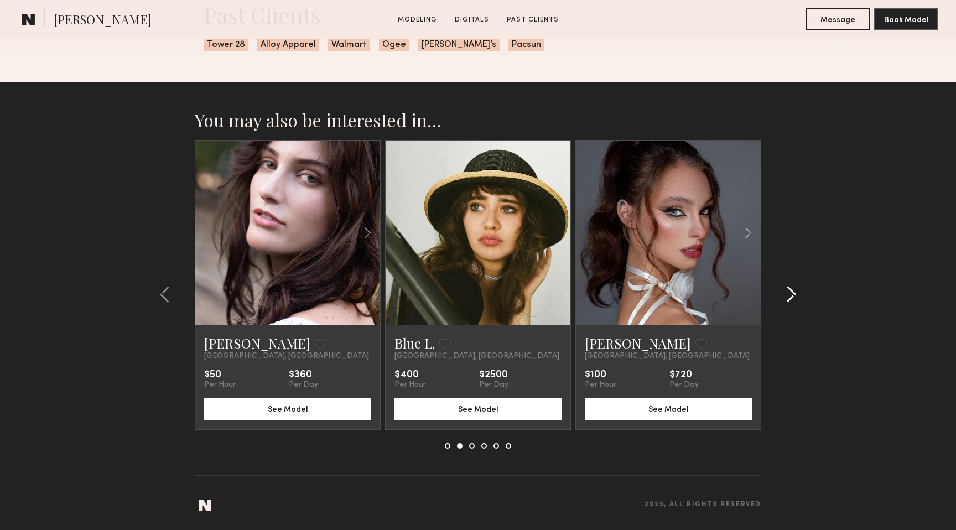
click at [787, 288] on common-icon at bounding box center [790, 294] width 11 height 18
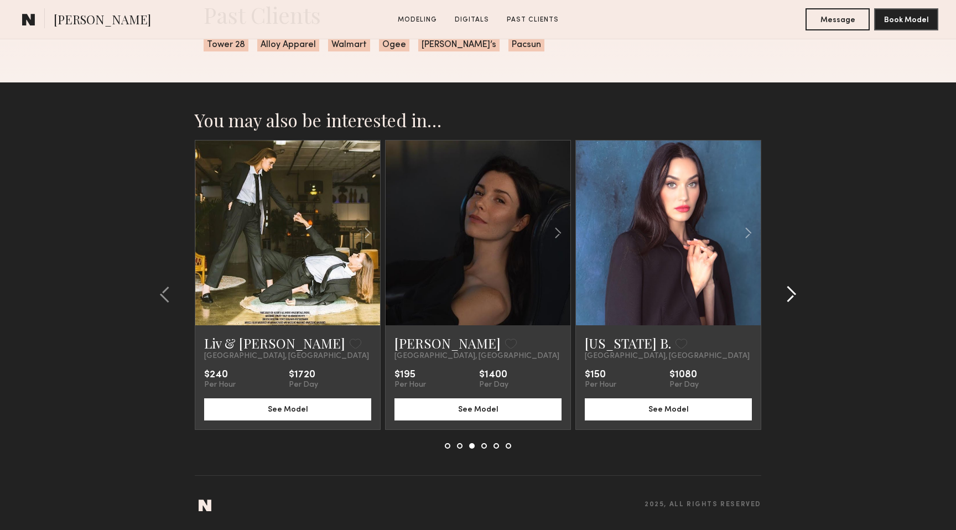
click at [787, 288] on common-icon at bounding box center [790, 294] width 11 height 18
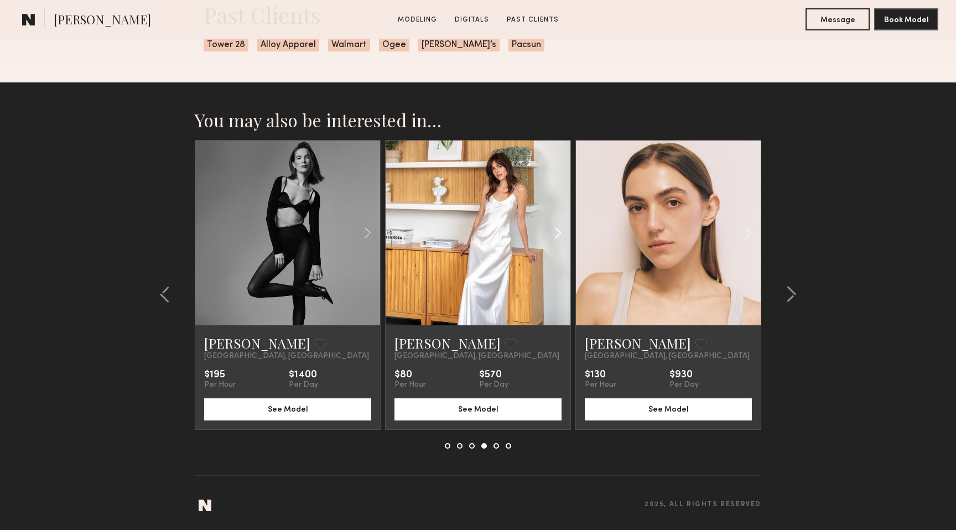
click at [559, 230] on common-icon at bounding box center [558, 232] width 16 height 21
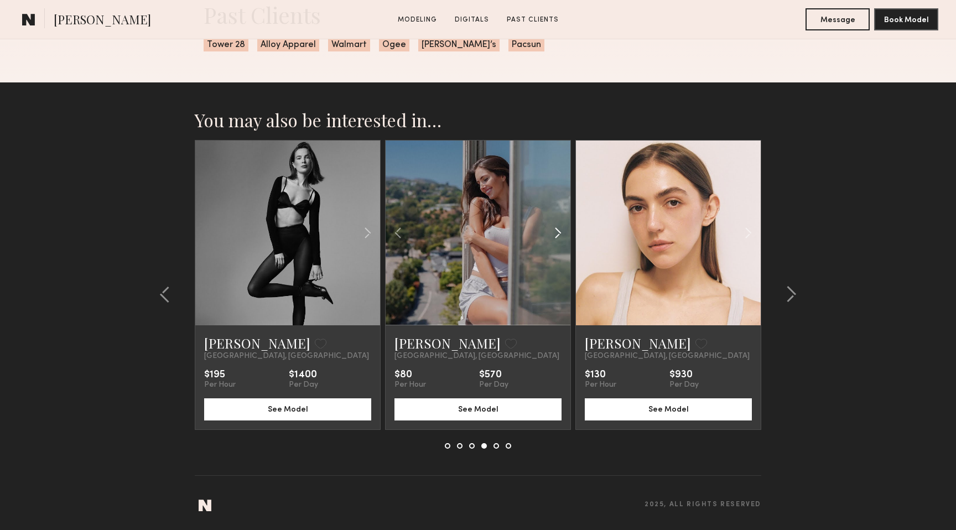
click at [559, 230] on common-icon at bounding box center [558, 232] width 16 height 21
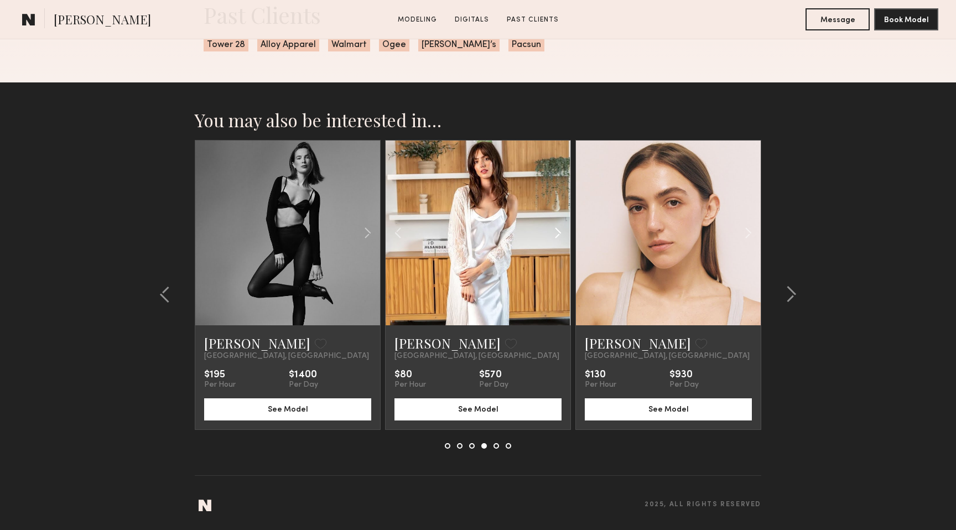
click at [559, 230] on common-icon at bounding box center [558, 232] width 16 height 21
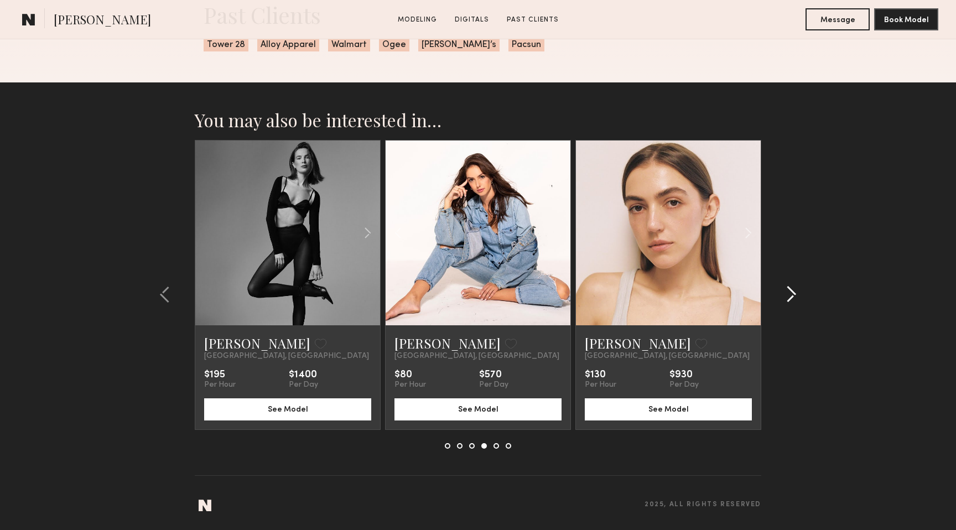
click at [782, 291] on button at bounding box center [788, 294] width 18 height 18
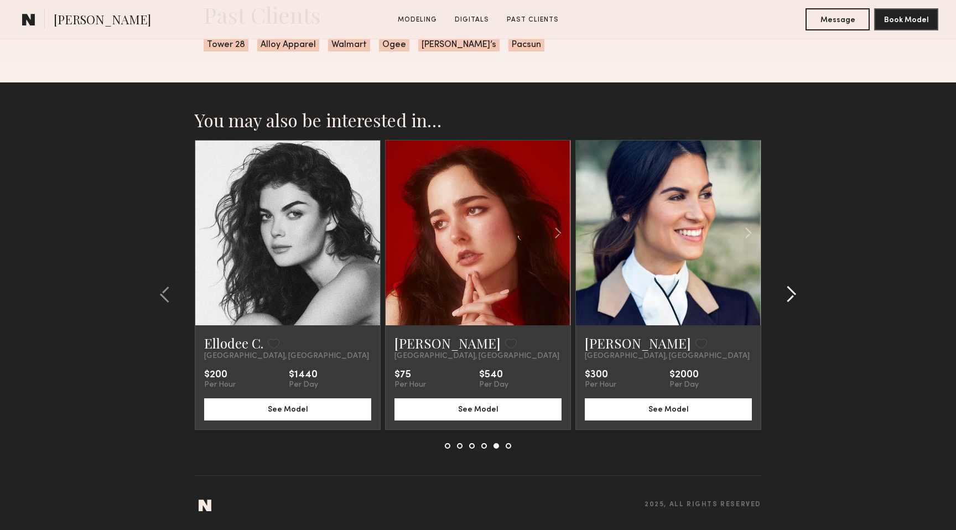
click at [782, 291] on button at bounding box center [788, 294] width 18 height 18
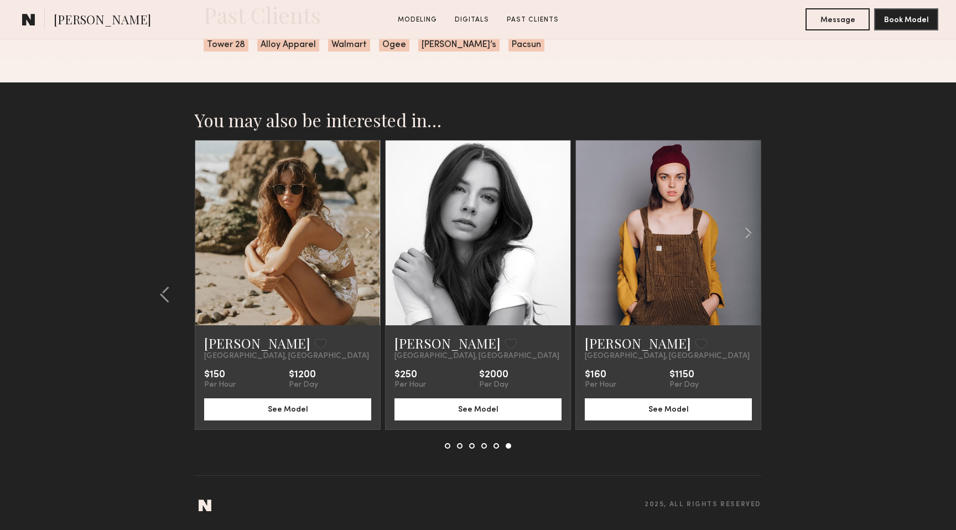
click at [782, 291] on section "You may also be interested in… Anna L. Favorite Los Angeles, CA $130 Per Hour $…" at bounding box center [478, 305] width 956 height 447
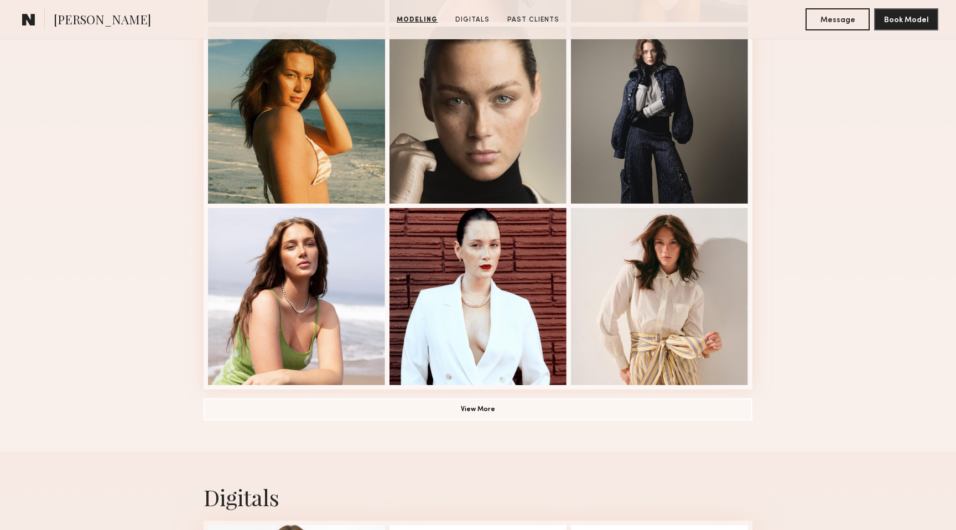
scroll to position [668, 0]
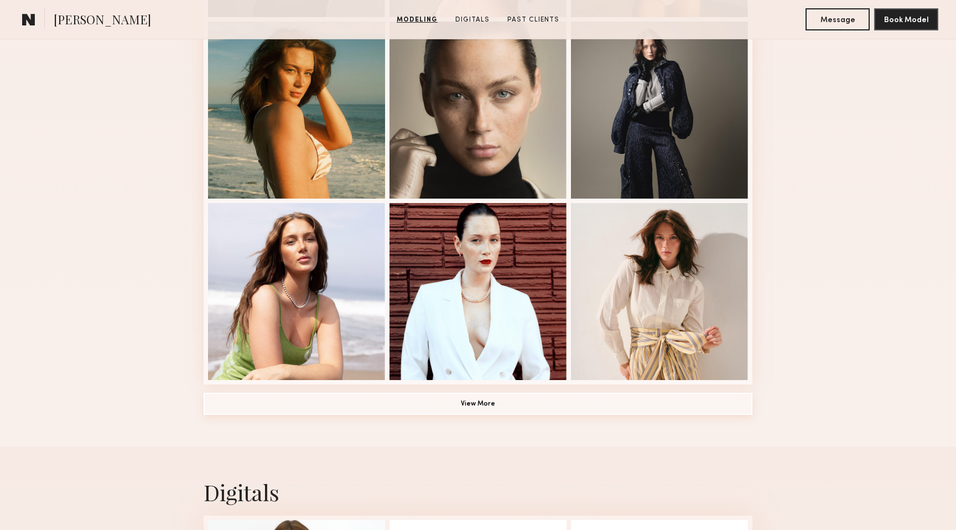
click at [416, 395] on button "View More" at bounding box center [478, 404] width 549 height 22
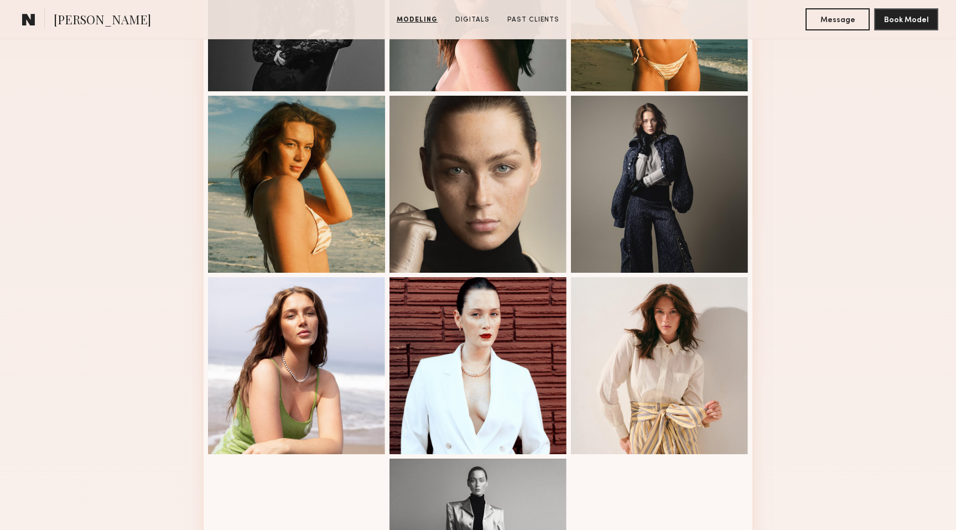
scroll to position [596, 0]
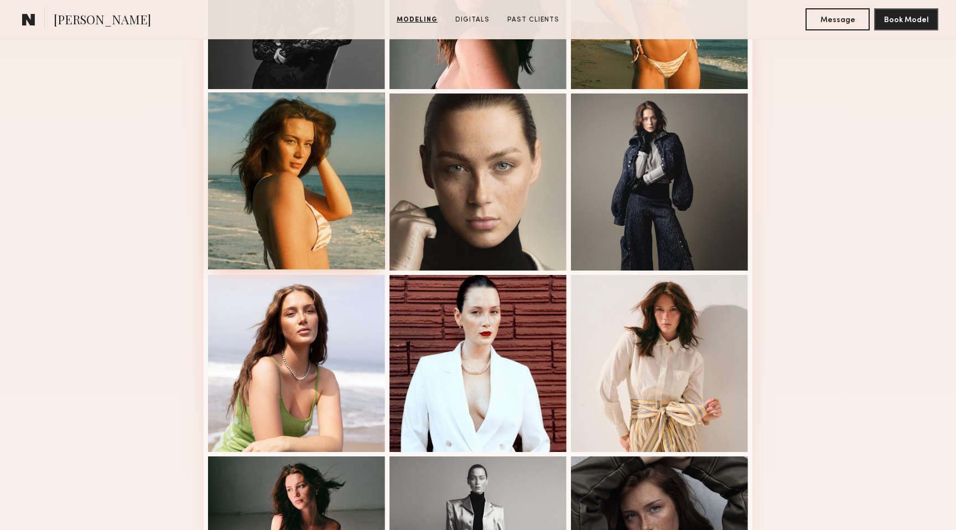
click at [309, 190] on div at bounding box center [296, 180] width 177 height 177
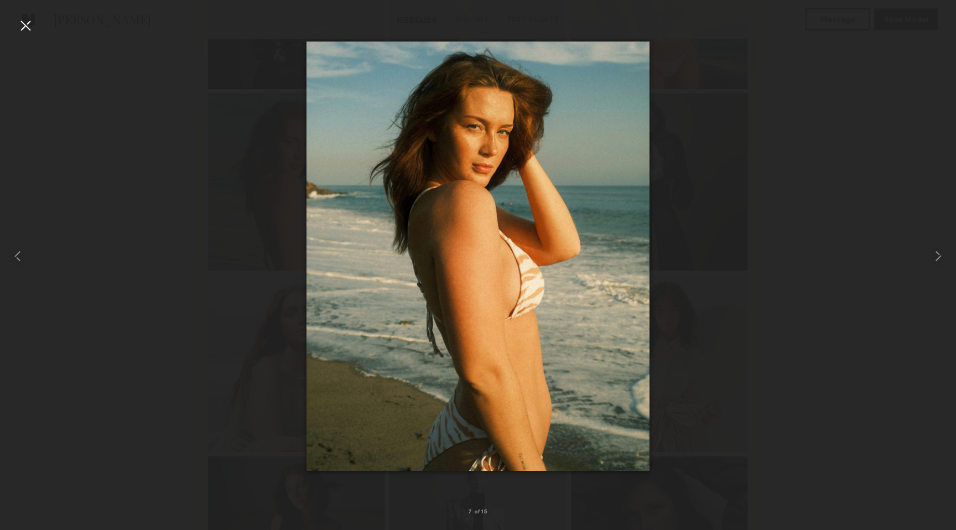
click at [916, 340] on div at bounding box center [478, 256] width 956 height 477
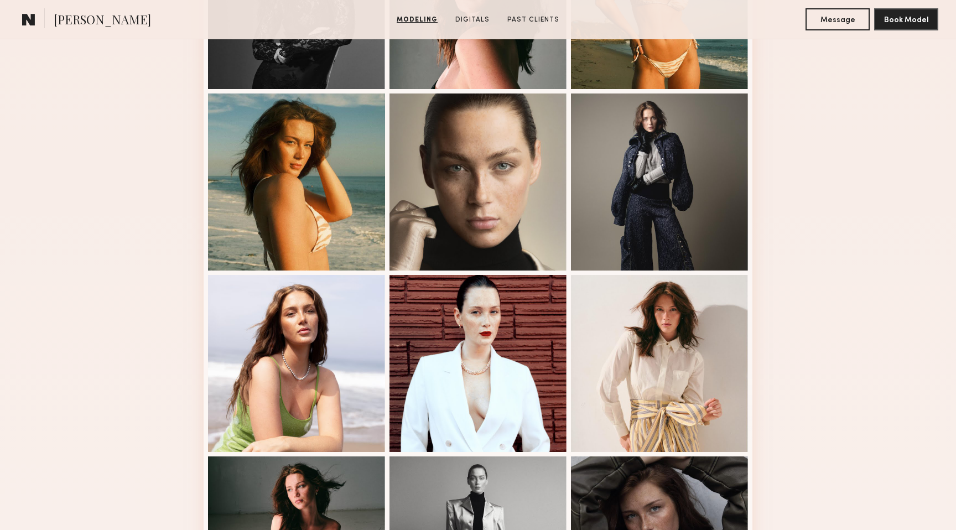
scroll to position [0, 0]
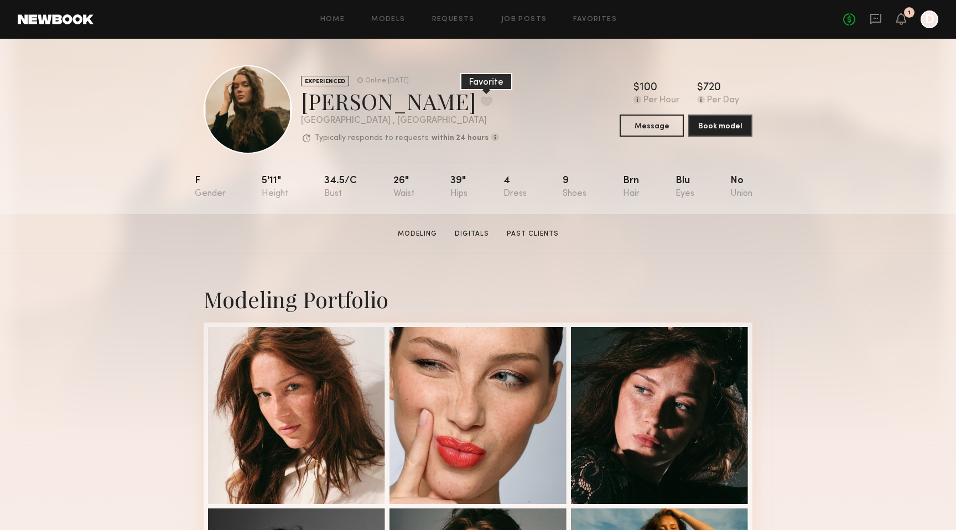
click at [481, 106] on button at bounding box center [487, 101] width 12 height 10
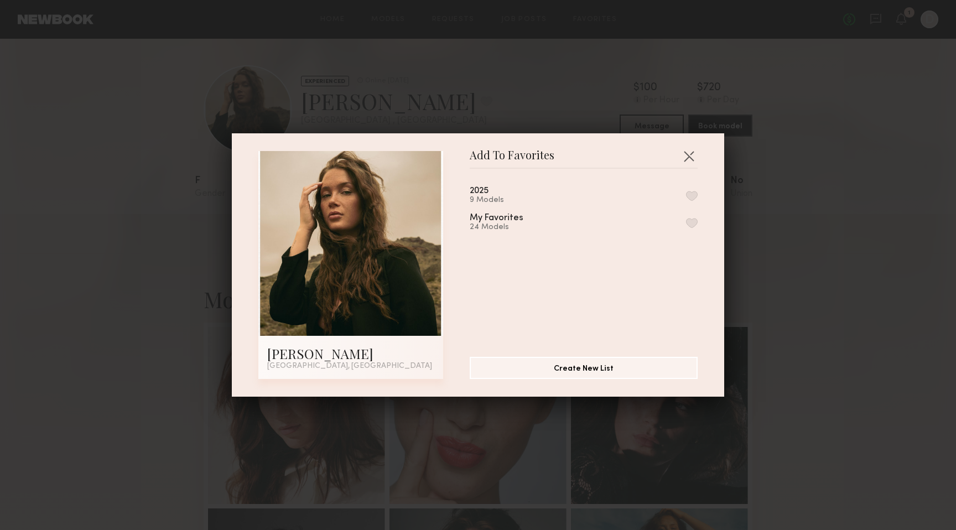
click at [693, 195] on button "button" at bounding box center [692, 196] width 12 height 10
click at [686, 154] on button "button" at bounding box center [689, 156] width 18 height 18
